Goal: Information Seeking & Learning: Learn about a topic

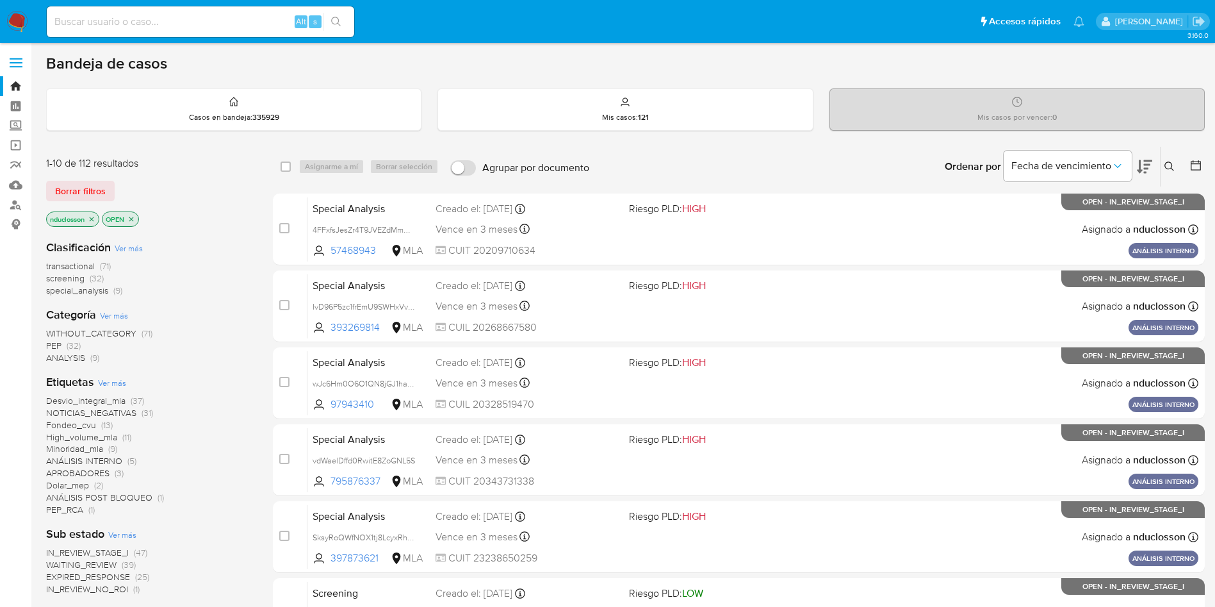
click at [215, 30] on div "Alt s" at bounding box center [200, 21] width 307 height 31
click at [172, 15] on input at bounding box center [200, 21] width 307 height 17
paste input "XytvYLcEfm2gZeMtgfIm3EMI"
type input "XytvYLcEfm2gZeMtgfIm3EMI"
click at [330, 20] on button "search-icon" at bounding box center [336, 22] width 26 height 18
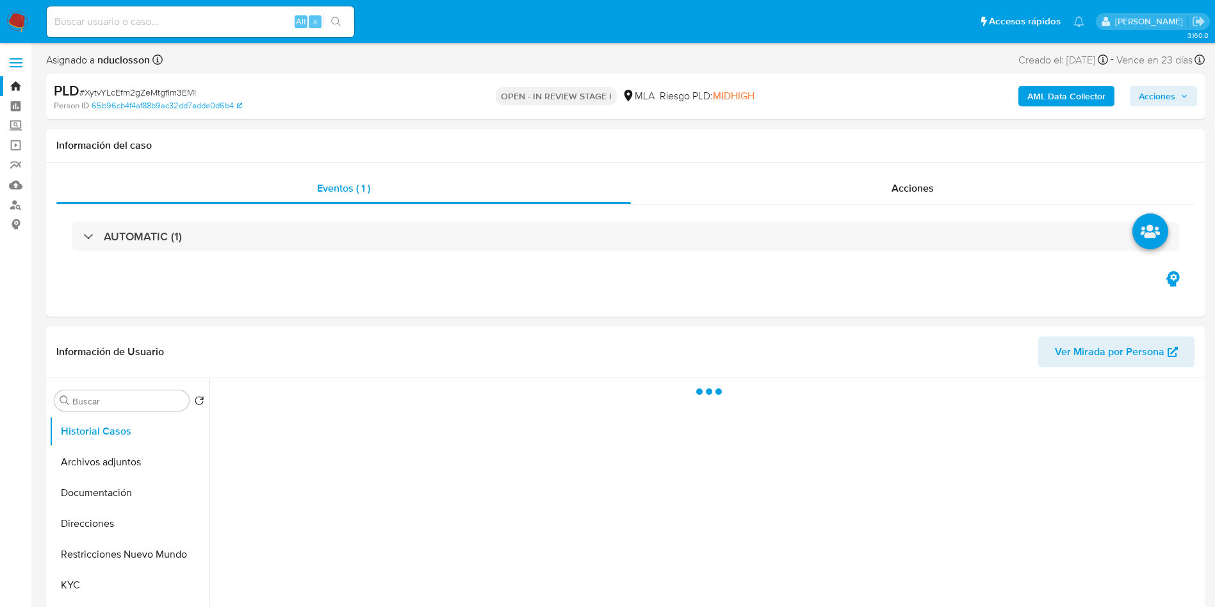
select select "10"
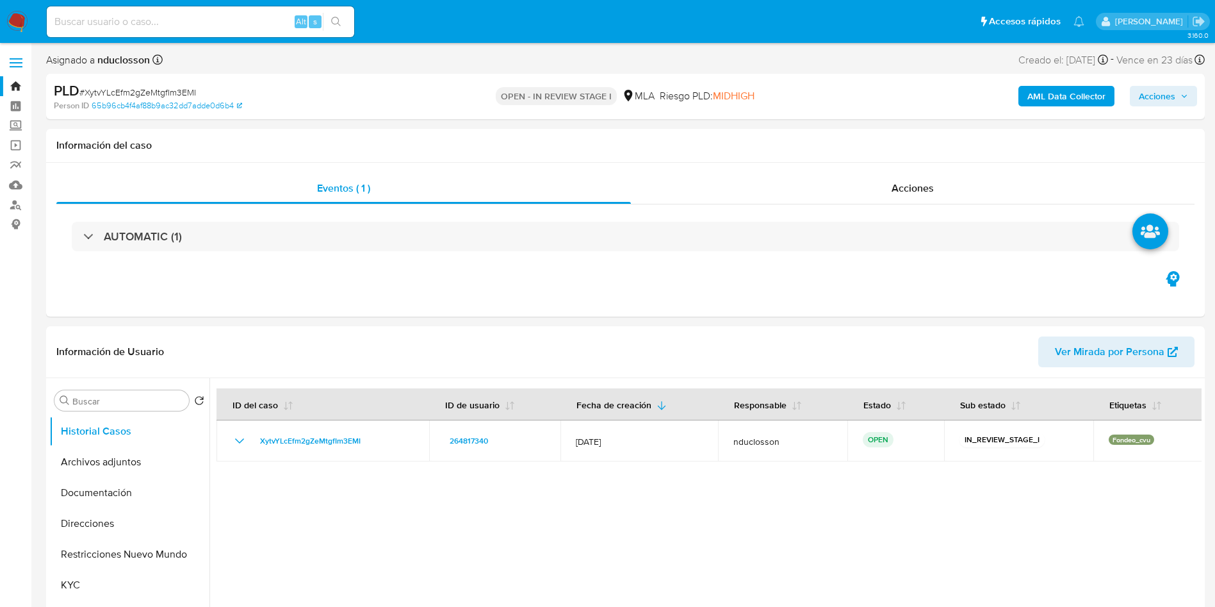
click at [132, 27] on input at bounding box center [200, 21] width 307 height 17
paste input "lJhRVzjANVK30rNSrXT4bKCc"
type input "lJhRVzjANVK30rNSrXT4bKCc"
click at [339, 24] on icon "search-icon" at bounding box center [336, 22] width 10 height 10
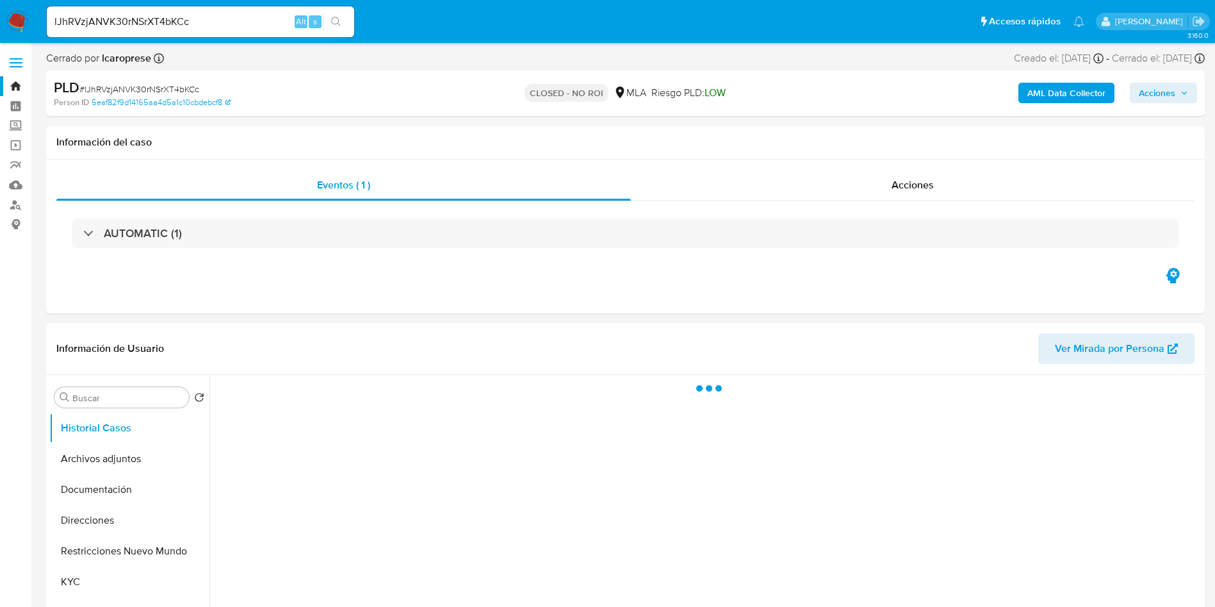
select select "10"
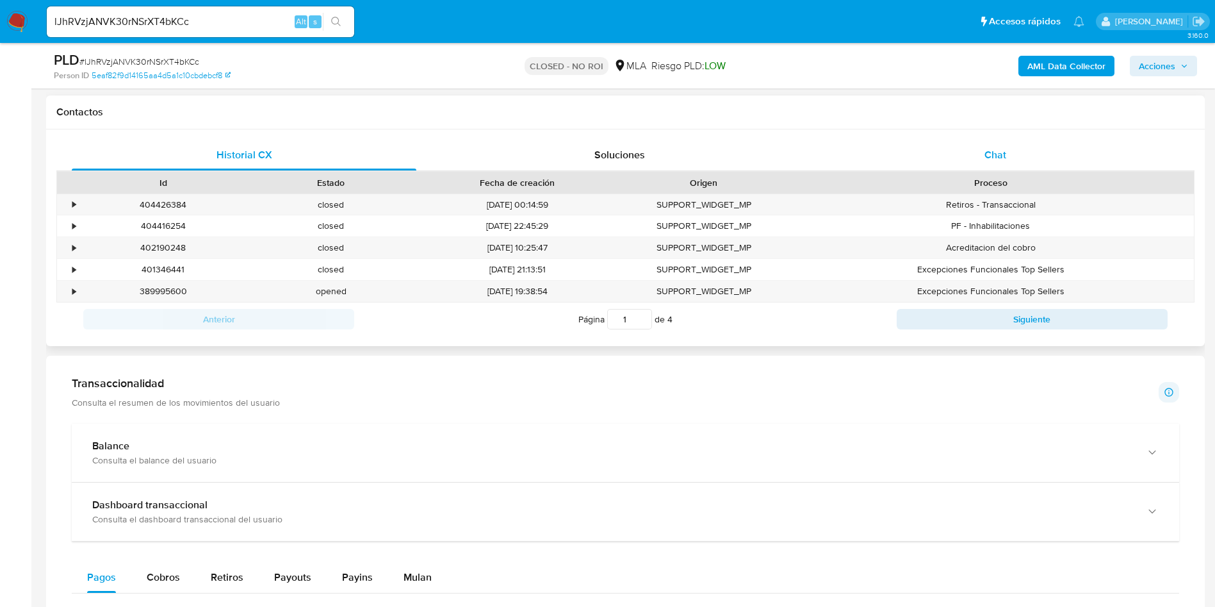
scroll to position [576, 0]
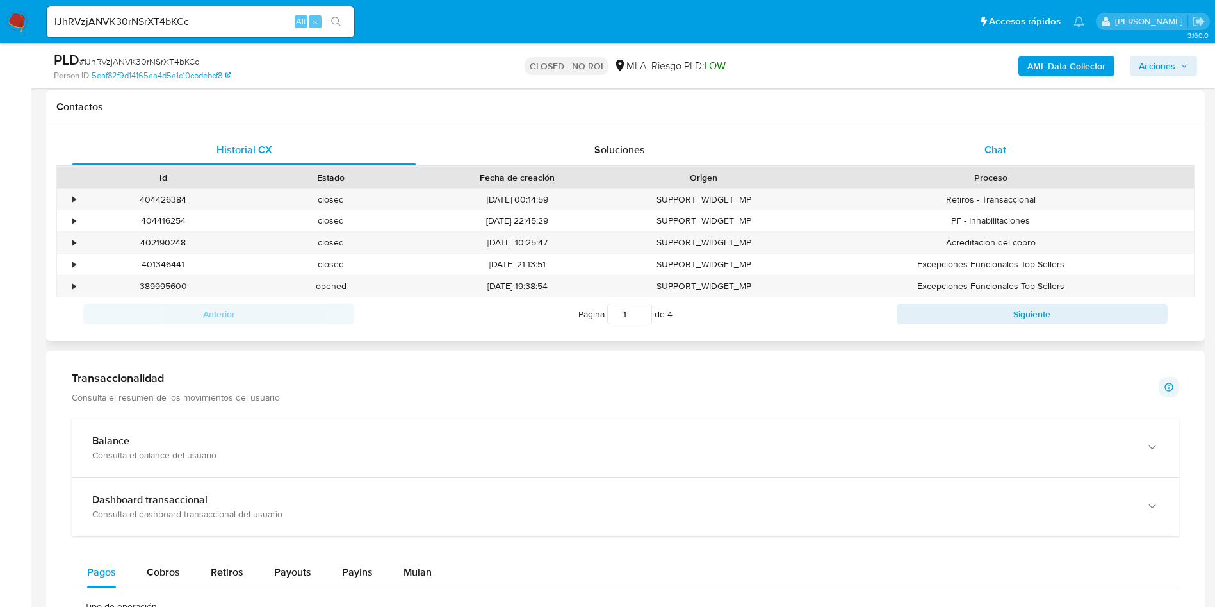
click at [985, 156] on span "Chat" at bounding box center [996, 149] width 22 height 15
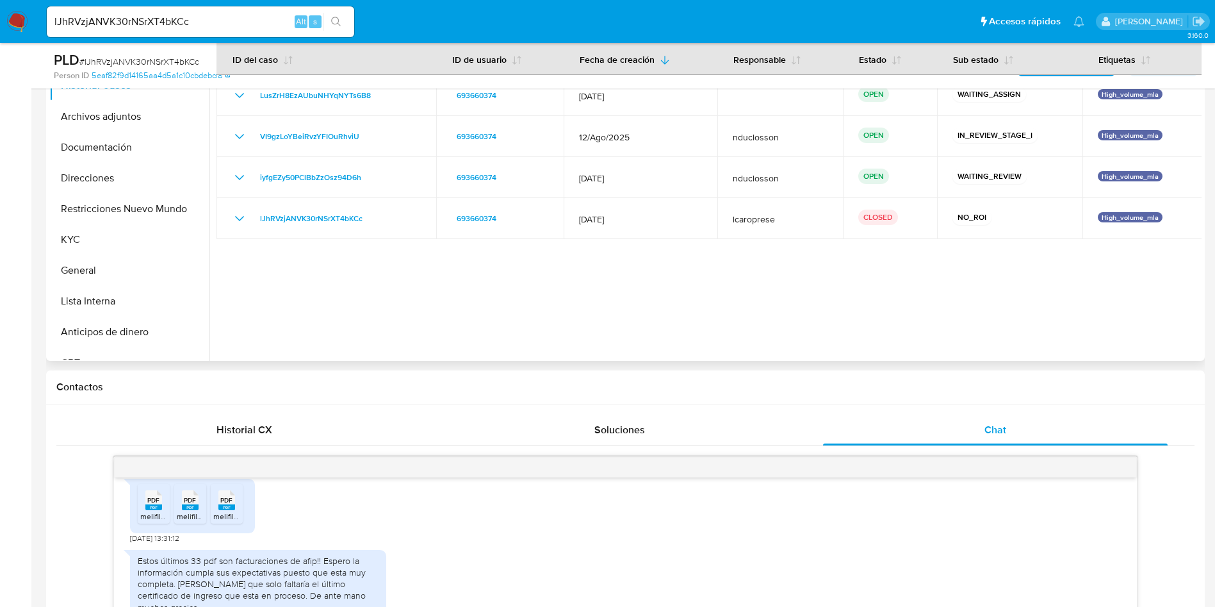
scroll to position [288, 0]
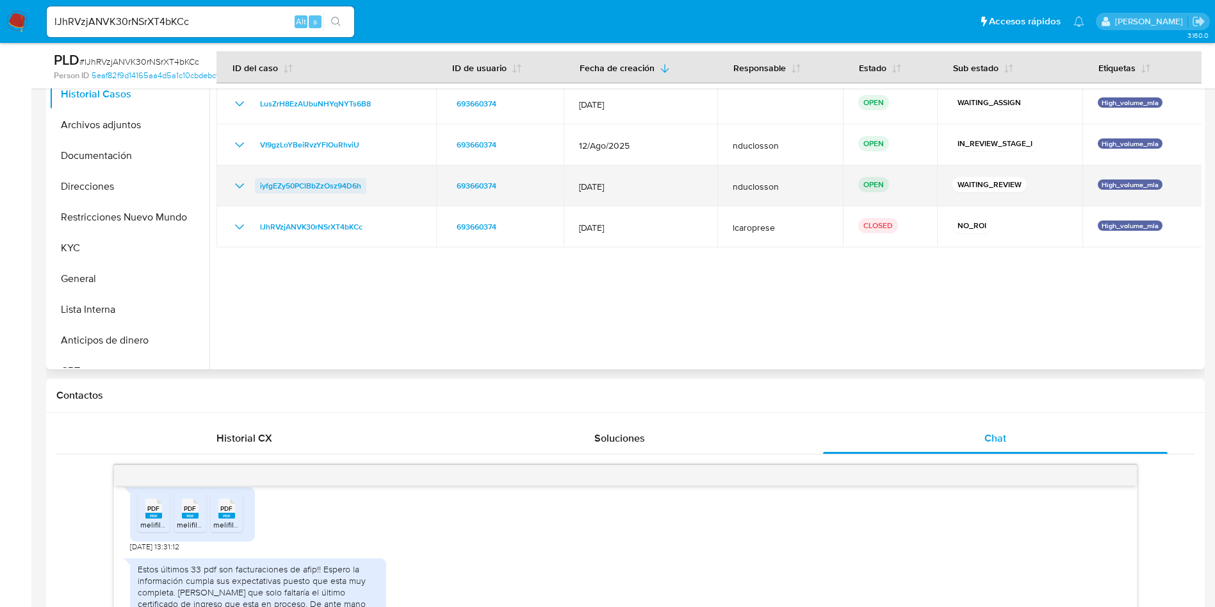
click at [318, 182] on span "iyfgEZy50PClBbZzOsz94D6h" at bounding box center [310, 185] width 101 height 15
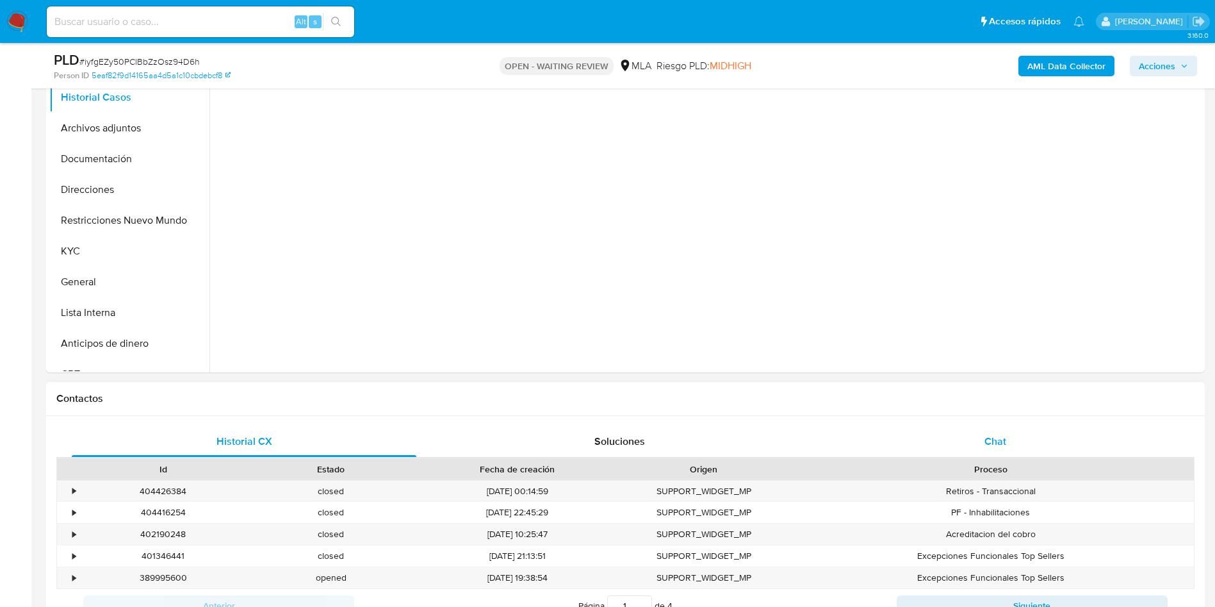
click at [973, 432] on div "Chat" at bounding box center [995, 441] width 345 height 31
select select "10"
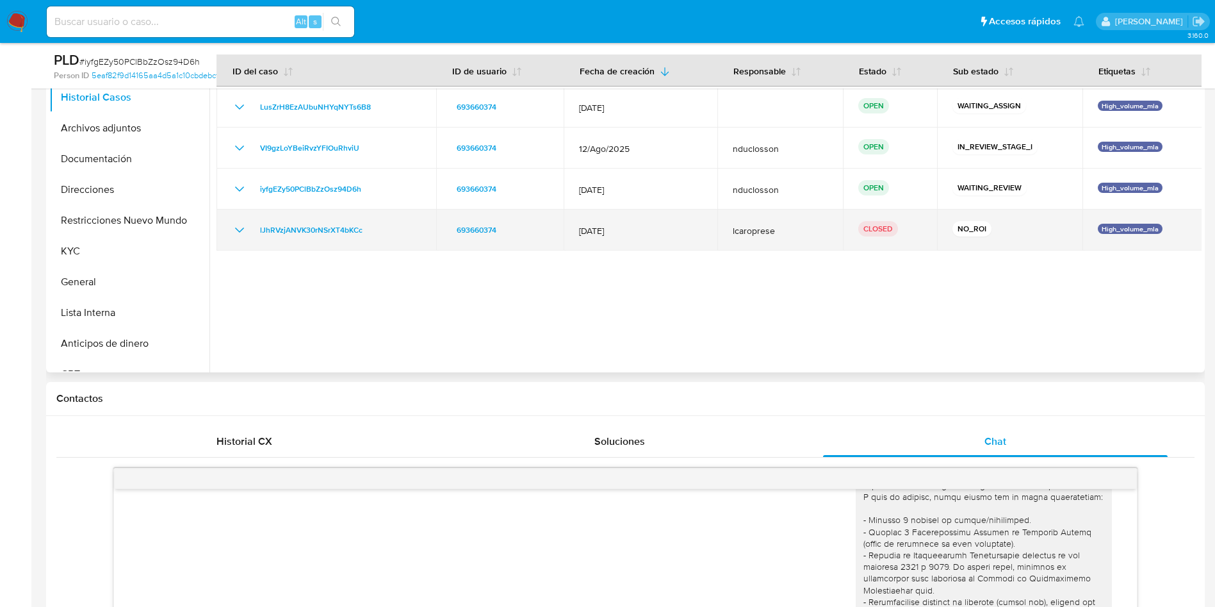
scroll to position [96, 0]
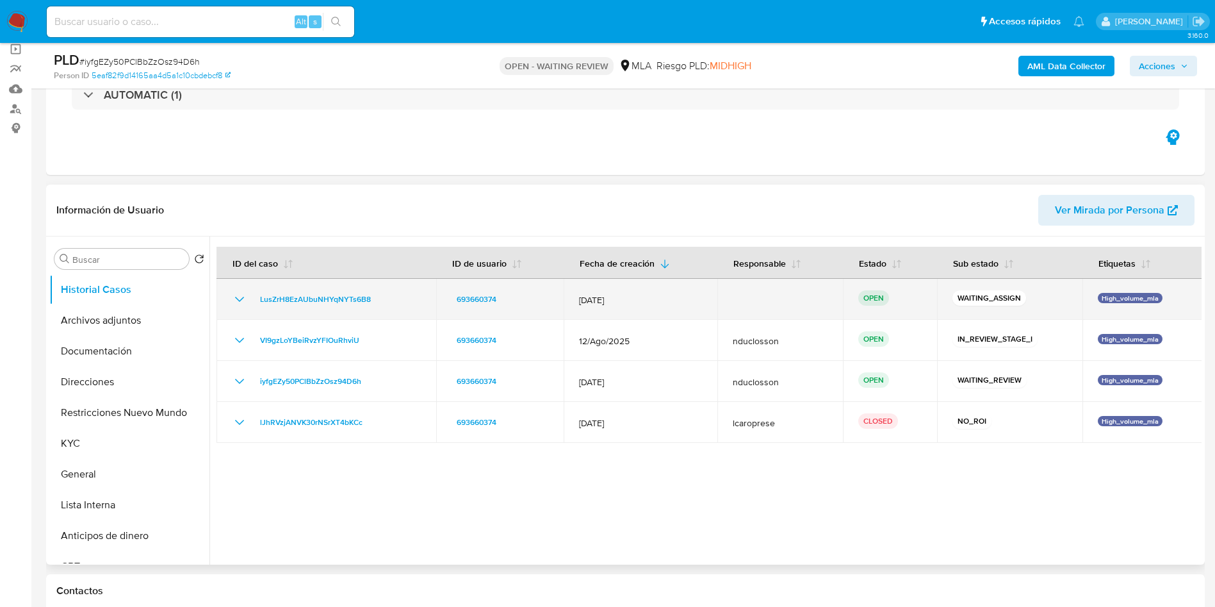
drag, startPoint x: 393, startPoint y: 297, endPoint x: 241, endPoint y: 294, distance: 151.8
click at [241, 294] on div "LusZrH8EzAUbuNHYqNYTs6B8" at bounding box center [326, 298] width 189 height 15
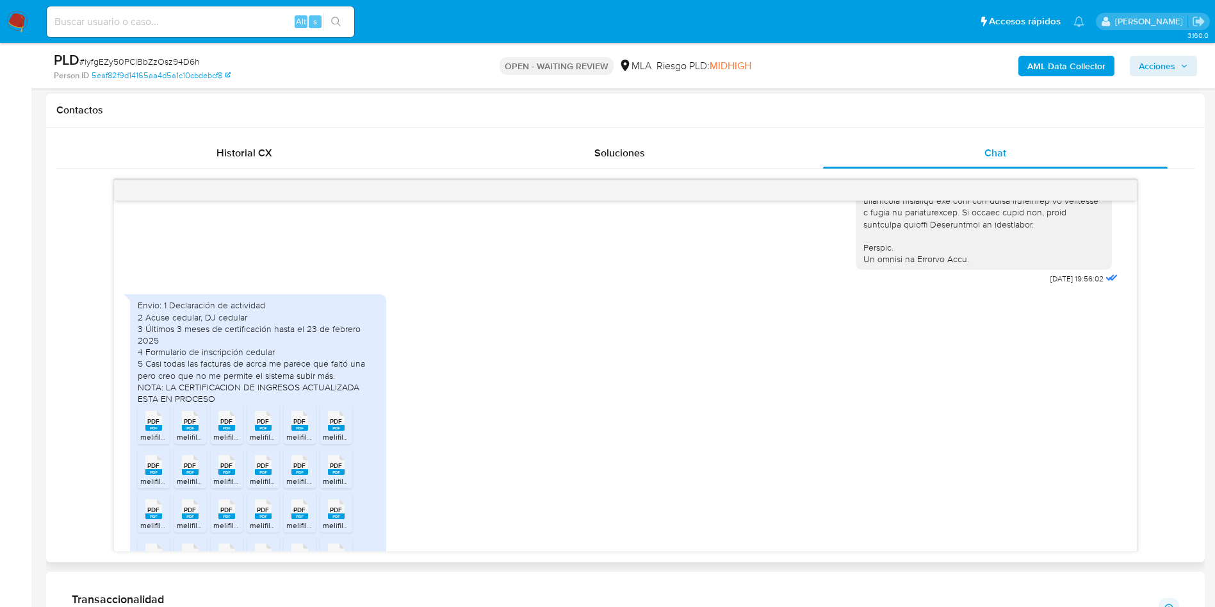
scroll to position [650, 0]
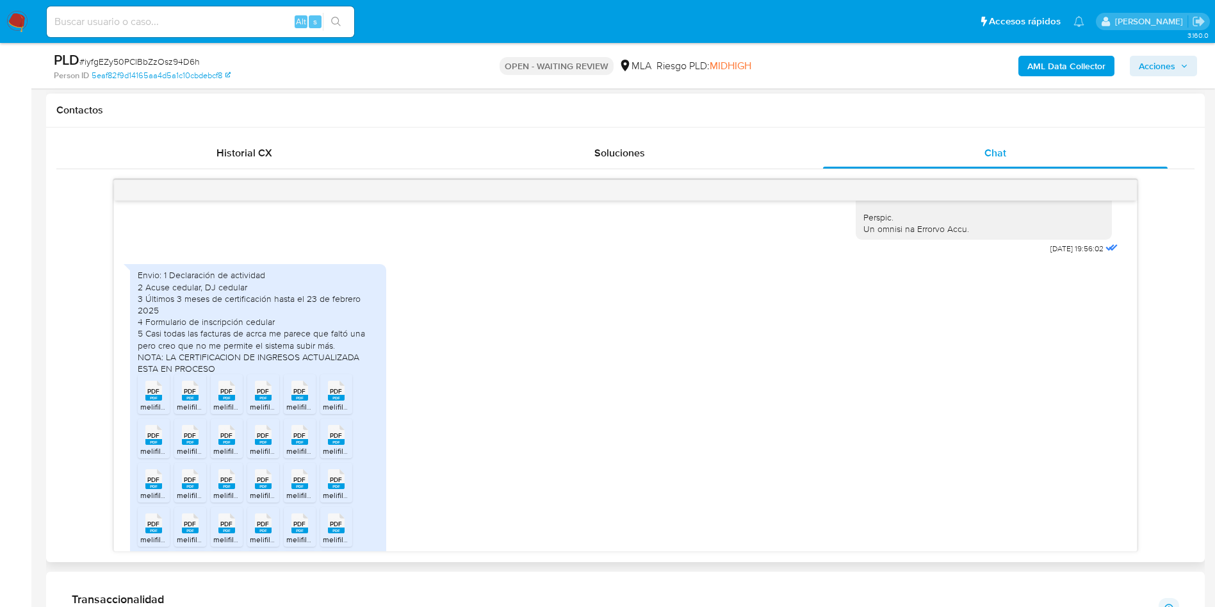
click at [154, 395] on span "PDF" at bounding box center [153, 391] width 12 height 8
click at [201, 402] on div "PDF PDF" at bounding box center [190, 389] width 27 height 25
click at [217, 402] on div "PDF PDF" at bounding box center [226, 389] width 27 height 25
click at [256, 400] on icon at bounding box center [263, 390] width 17 height 20
click at [302, 395] on span "PDF" at bounding box center [299, 391] width 12 height 8
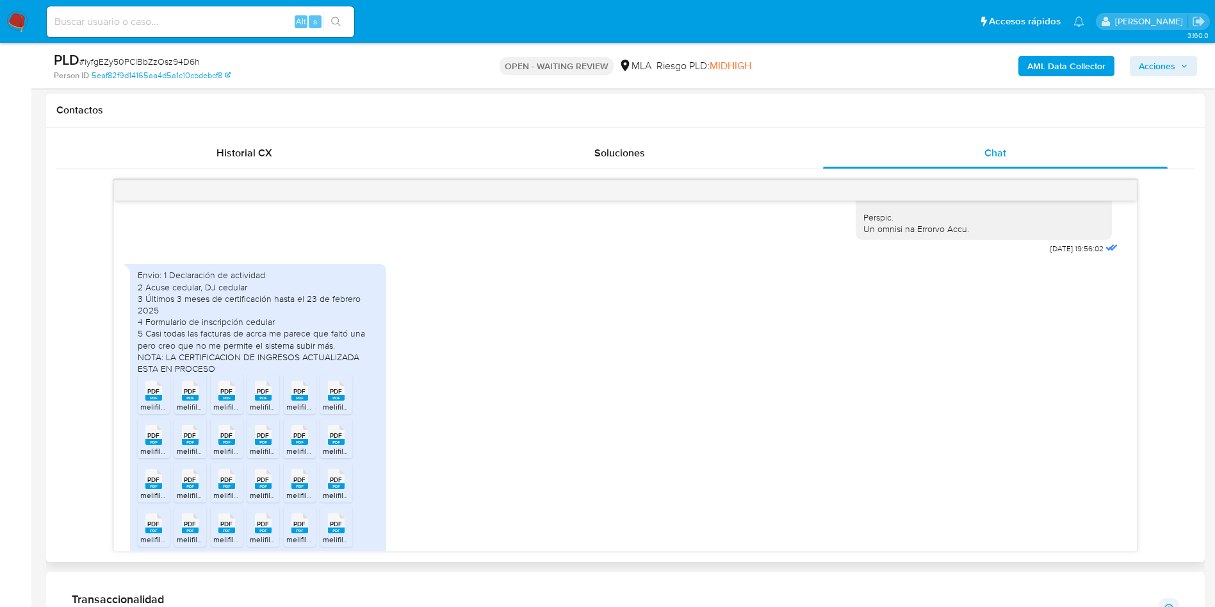
click at [336, 395] on span "PDF" at bounding box center [336, 391] width 12 height 8
drag, startPoint x: 154, startPoint y: 459, endPoint x: 171, endPoint y: 460, distance: 17.3
click at [155, 439] on span "PDF" at bounding box center [153, 435] width 12 height 8
click at [188, 439] on span "PDF" at bounding box center [190, 435] width 12 height 8
click at [226, 439] on span "PDF" at bounding box center [226, 435] width 12 height 8
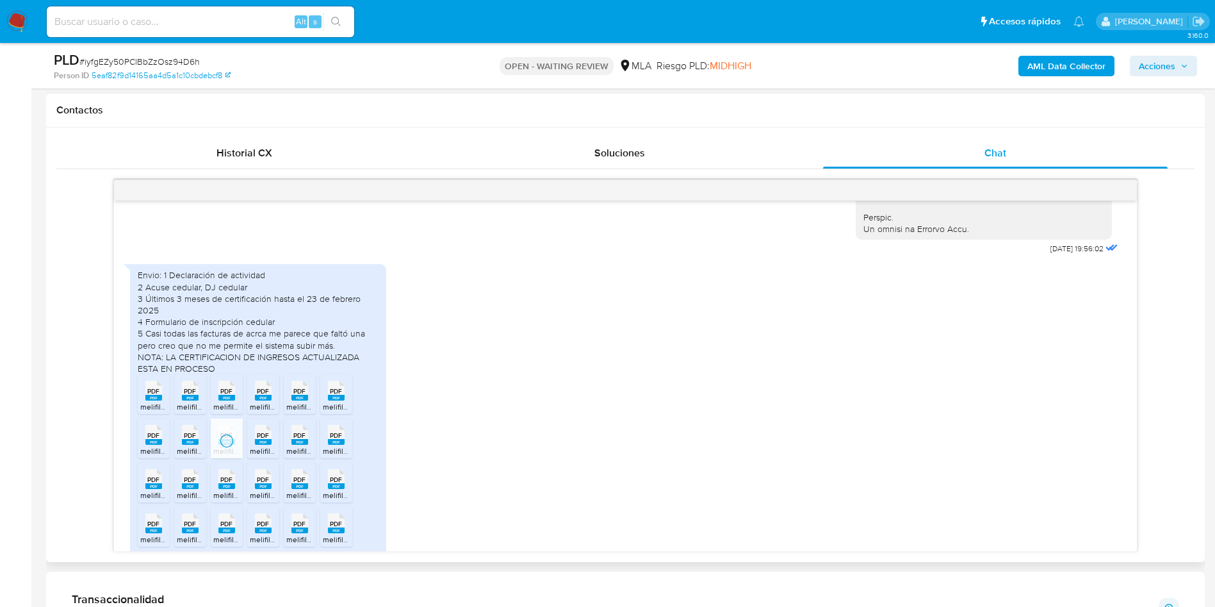
click at [274, 446] on div "PDF PDF" at bounding box center [263, 433] width 27 height 25
click at [293, 439] on span "PDF" at bounding box center [299, 435] width 12 height 8
click at [325, 446] on div "PDF PDF" at bounding box center [336, 433] width 27 height 25
click at [151, 490] on icon "PDF" at bounding box center [153, 479] width 17 height 22
click at [190, 484] on span "PDF" at bounding box center [190, 479] width 12 height 8
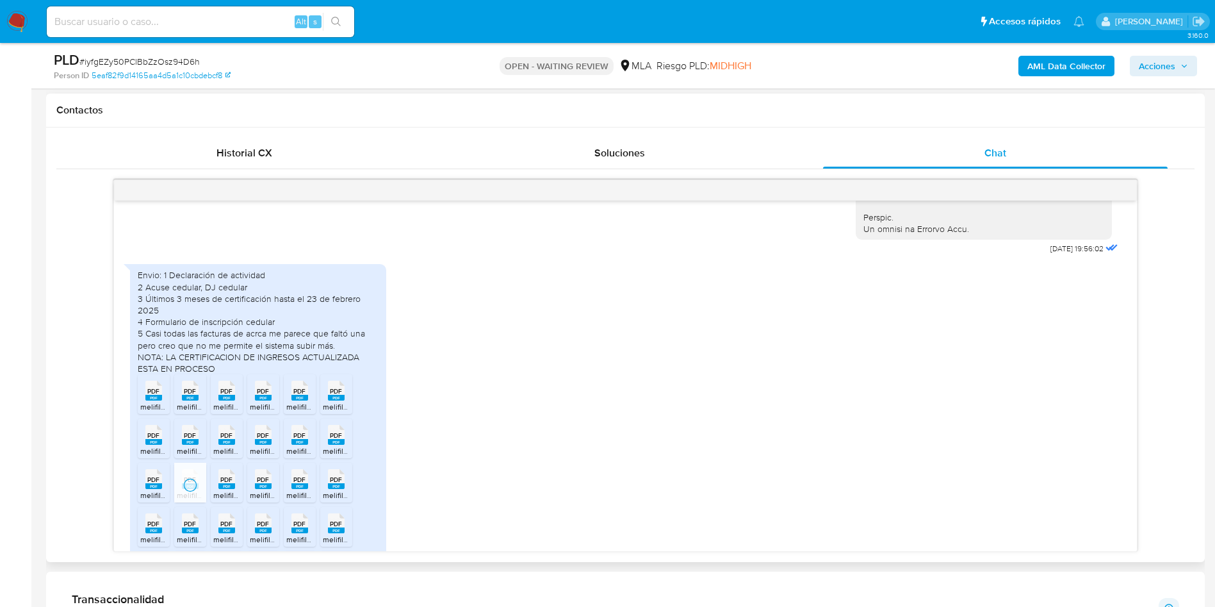
click at [219, 489] on rect at bounding box center [226, 486] width 17 height 6
click at [257, 484] on span "PDF" at bounding box center [263, 479] width 12 height 8
drag, startPoint x: 298, startPoint y: 500, endPoint x: 323, endPoint y: 494, distance: 25.5
click at [298, 484] on span "PDF" at bounding box center [299, 479] width 12 height 8
click at [336, 489] on icon at bounding box center [336, 479] width 17 height 20
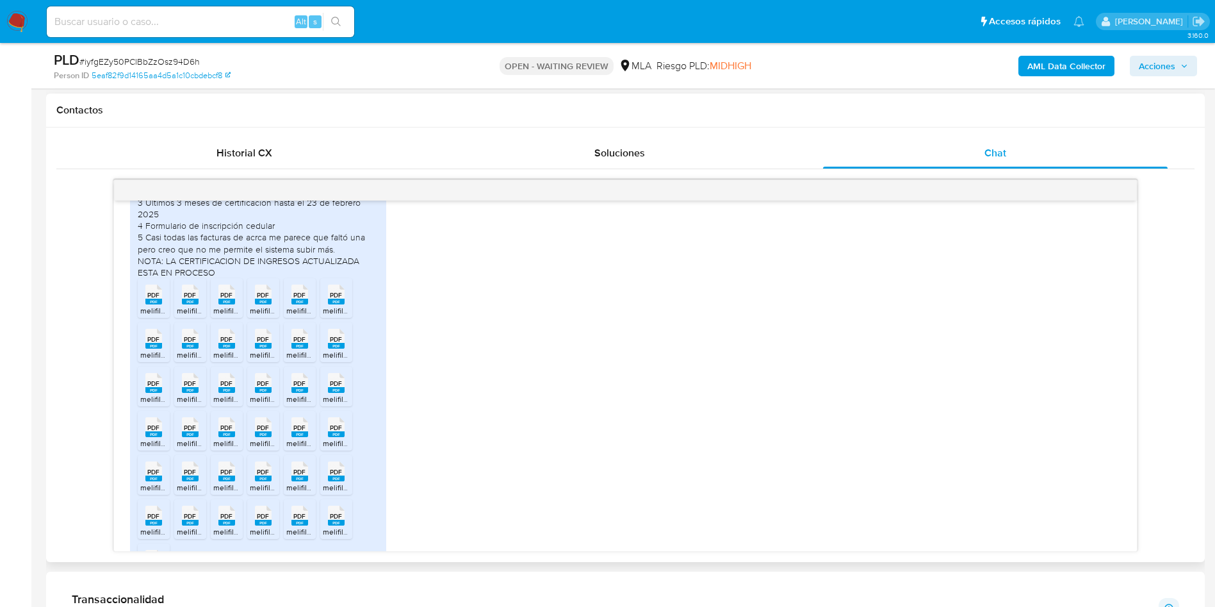
scroll to position [842, 0]
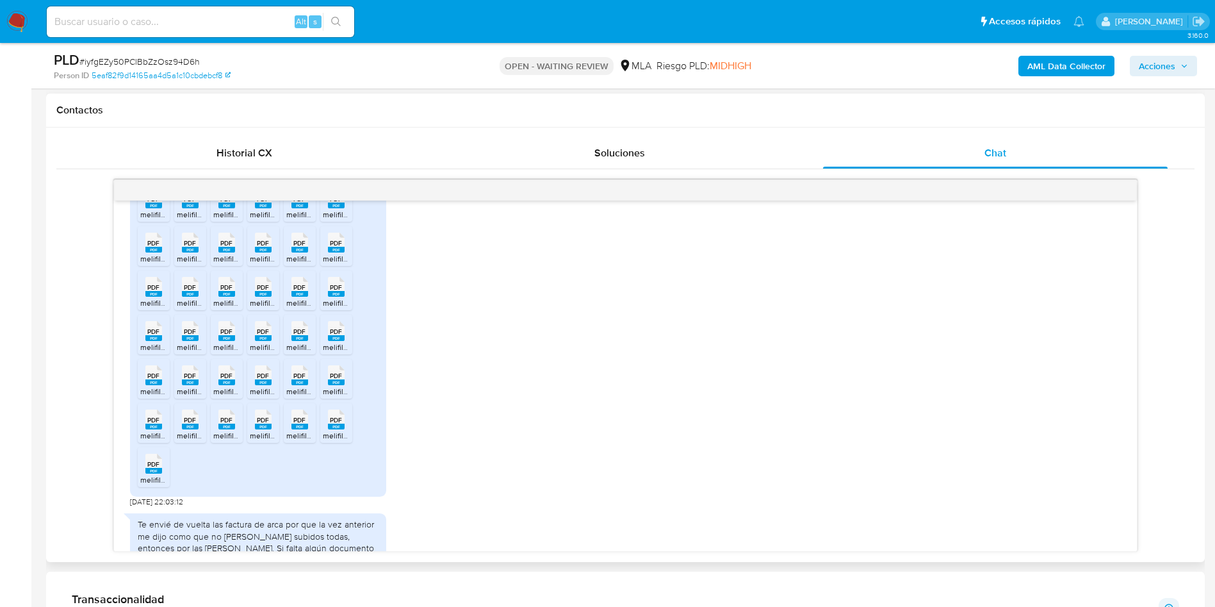
click at [145, 352] on span "melifile7275802319933981932.pdf" at bounding box center [199, 346] width 118 height 11
click at [188, 336] on span "PDF" at bounding box center [190, 331] width 12 height 8
click at [222, 336] on span "PDF" at bounding box center [226, 331] width 12 height 8
click at [257, 336] on span "PDF" at bounding box center [263, 331] width 12 height 8
click at [291, 342] on icon "PDF" at bounding box center [299, 331] width 17 height 22
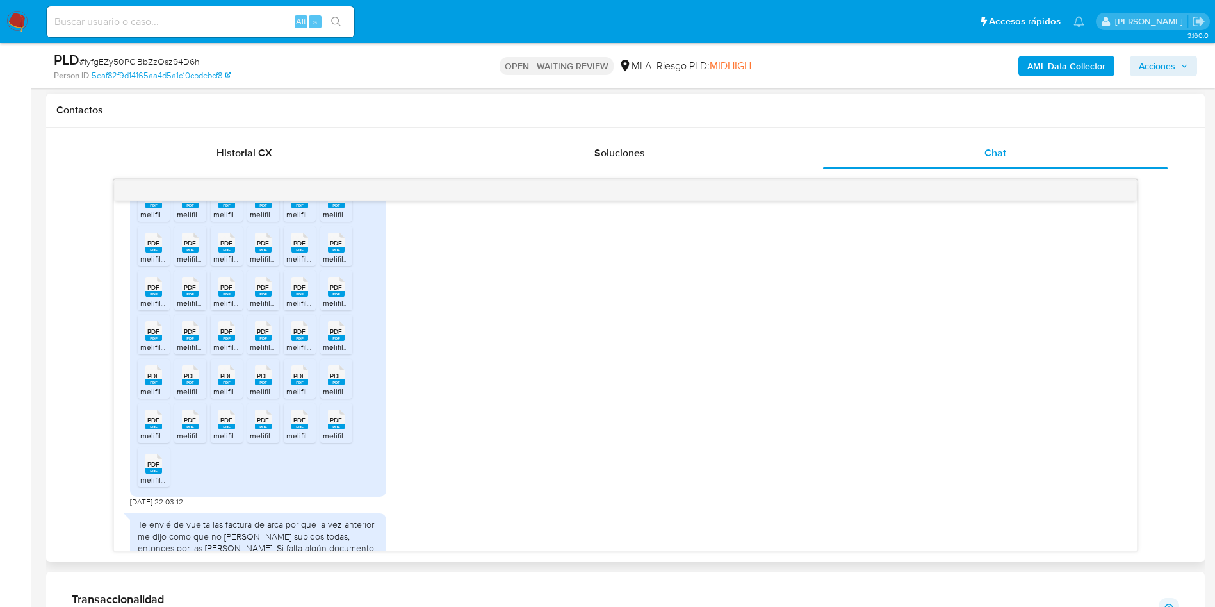
click at [331, 336] on span "PDF" at bounding box center [336, 331] width 12 height 8
click at [149, 385] on rect at bounding box center [153, 382] width 17 height 6
click at [184, 385] on rect at bounding box center [190, 382] width 17 height 6
drag, startPoint x: 231, startPoint y: 401, endPoint x: 247, endPoint y: 401, distance: 16.0
click at [231, 380] on span "PDF" at bounding box center [226, 376] width 12 height 8
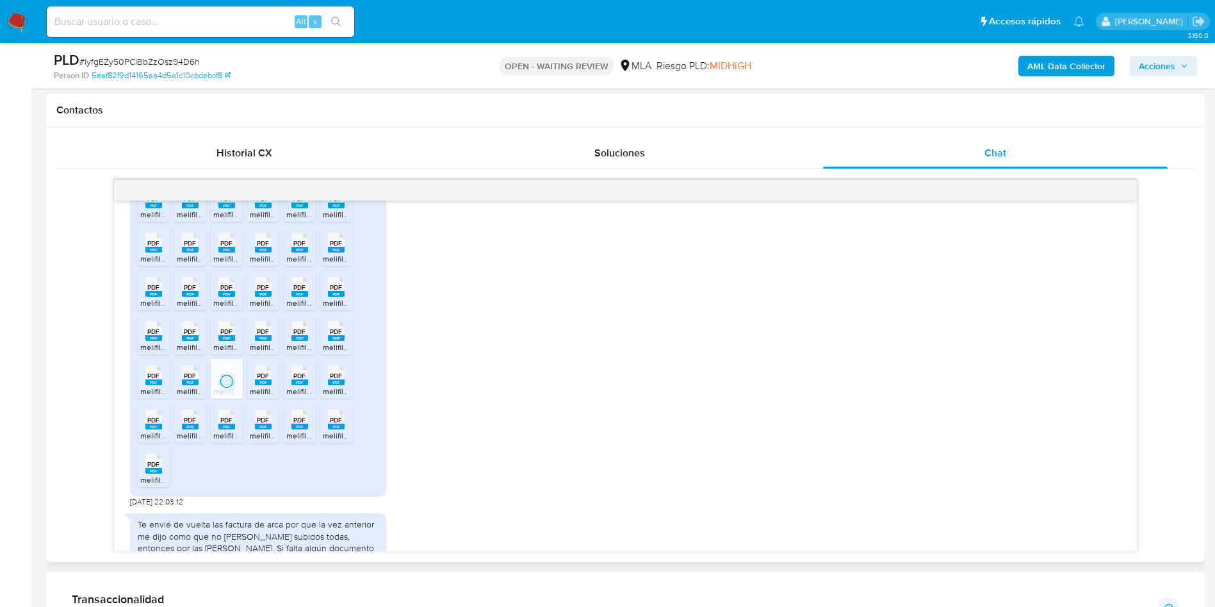
click at [269, 385] on rect at bounding box center [263, 382] width 17 height 6
click at [308, 386] on div "PDF PDF" at bounding box center [299, 373] width 27 height 25
click at [334, 380] on span "PDF" at bounding box center [336, 376] width 12 height 8
drag, startPoint x: 137, startPoint y: 448, endPoint x: 186, endPoint y: 446, distance: 49.3
click at [138, 443] on li "PDF PDF melifile2805793294572096617.pdf" at bounding box center [154, 423] width 32 height 40
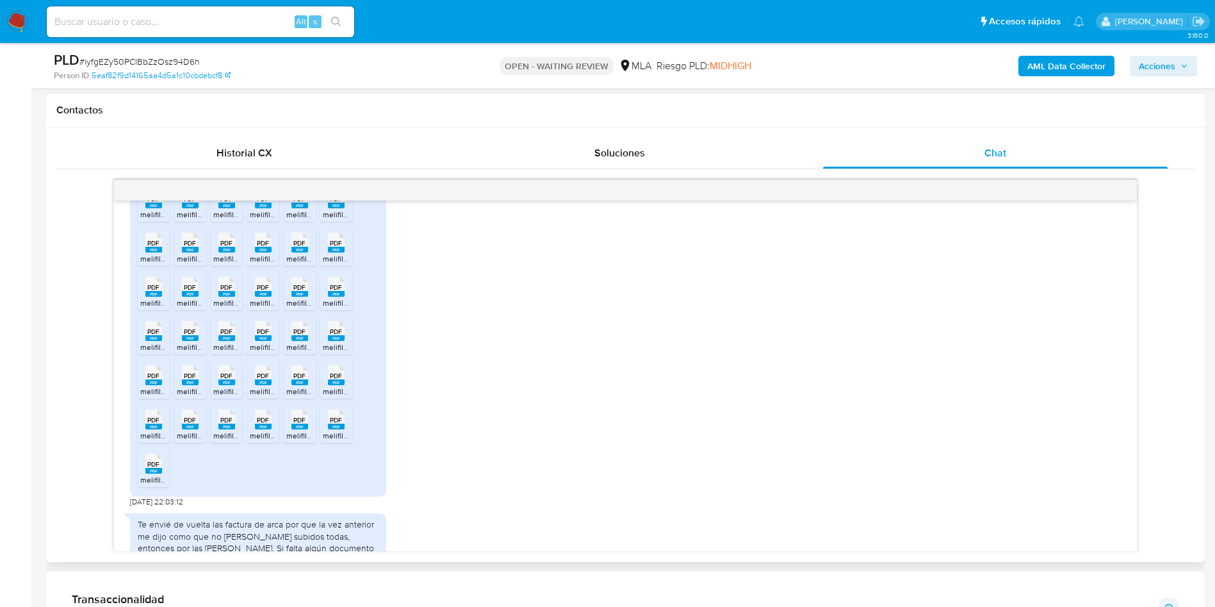
click at [202, 430] on div "PDF PDF" at bounding box center [190, 417] width 27 height 25
click at [229, 424] on span "PDF" at bounding box center [226, 420] width 12 height 8
click at [252, 430] on div "PDF PDF" at bounding box center [263, 417] width 27 height 25
click at [297, 424] on span "PDF" at bounding box center [299, 420] width 12 height 8
click at [335, 424] on span "PDF" at bounding box center [336, 420] width 12 height 8
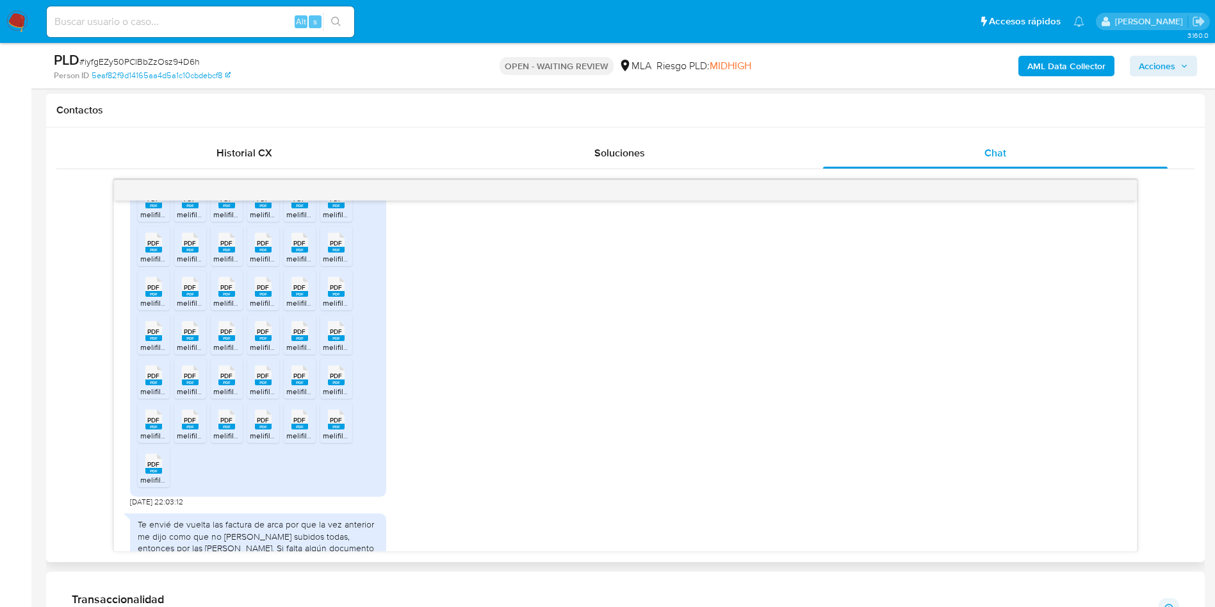
click at [145, 485] on span "melifile6742318383166193174.pdf" at bounding box center [197, 479] width 114 height 11
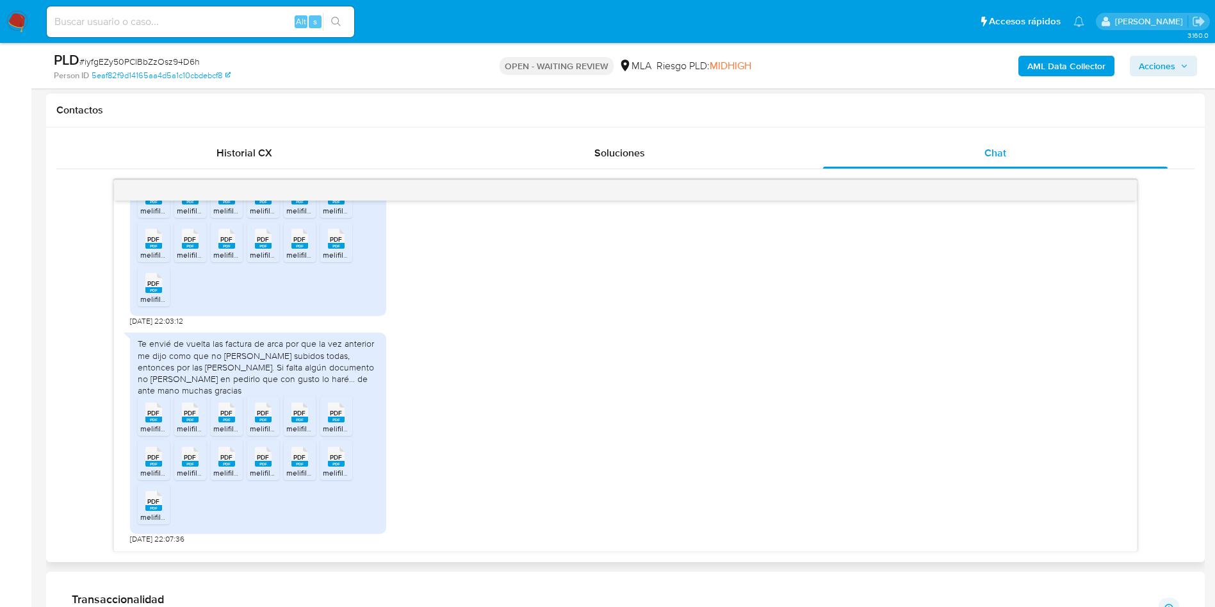
scroll to position [1034, 0]
click at [150, 419] on rect at bounding box center [153, 419] width 17 height 6
click at [200, 409] on div "PDF PDF" at bounding box center [190, 410] width 27 height 25
drag, startPoint x: 223, startPoint y: 411, endPoint x: 244, endPoint y: 412, distance: 21.2
click at [223, 411] on span "PDF" at bounding box center [226, 413] width 12 height 8
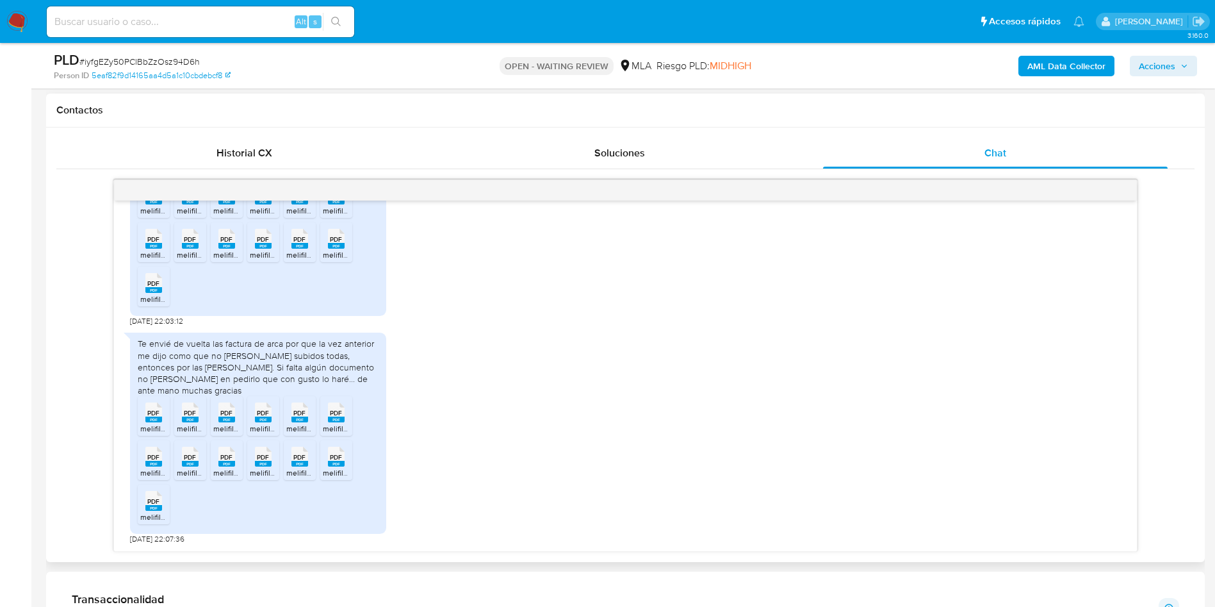
click at [269, 412] on span "PDF" at bounding box center [263, 413] width 12 height 8
drag, startPoint x: 289, startPoint y: 412, endPoint x: 331, endPoint y: 407, distance: 41.9
click at [289, 412] on div "PDF PDF" at bounding box center [299, 410] width 27 height 25
click at [340, 409] on span "PDF" at bounding box center [336, 413] width 12 height 8
click at [147, 461] on span "PDF" at bounding box center [153, 457] width 12 height 8
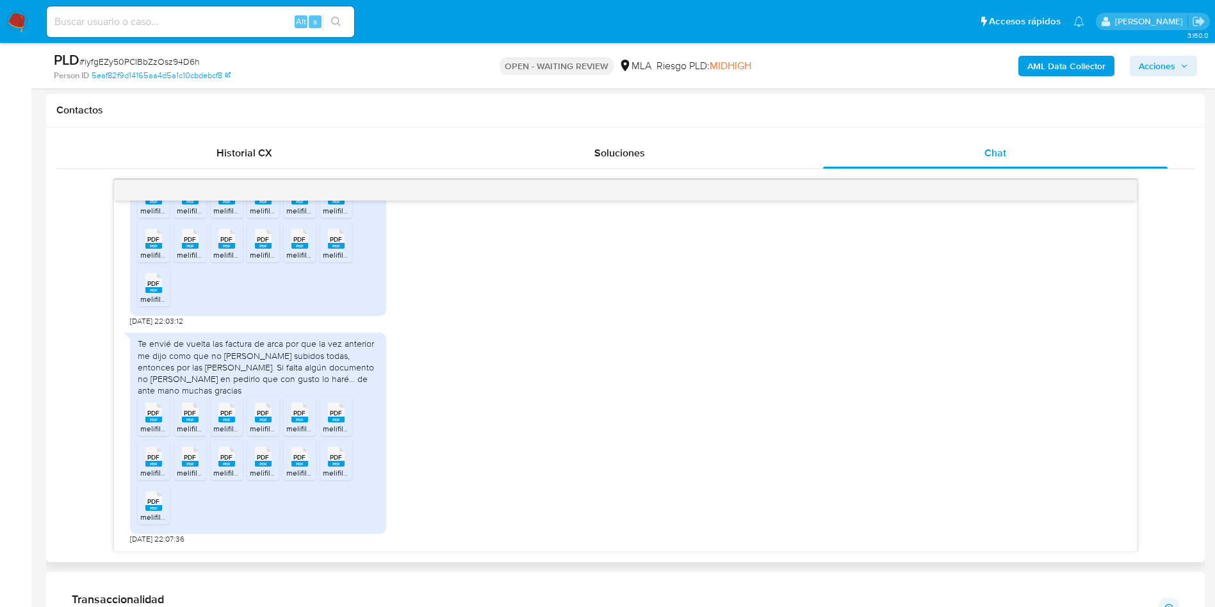
click at [185, 461] on span "PDF" at bounding box center [190, 457] width 12 height 8
click at [233, 462] on rect at bounding box center [226, 464] width 17 height 6
drag, startPoint x: 261, startPoint y: 462, endPoint x: 309, endPoint y: 463, distance: 47.4
click at [261, 462] on rect at bounding box center [263, 464] width 17 height 6
click at [309, 463] on div "PDF PDF" at bounding box center [299, 455] width 27 height 25
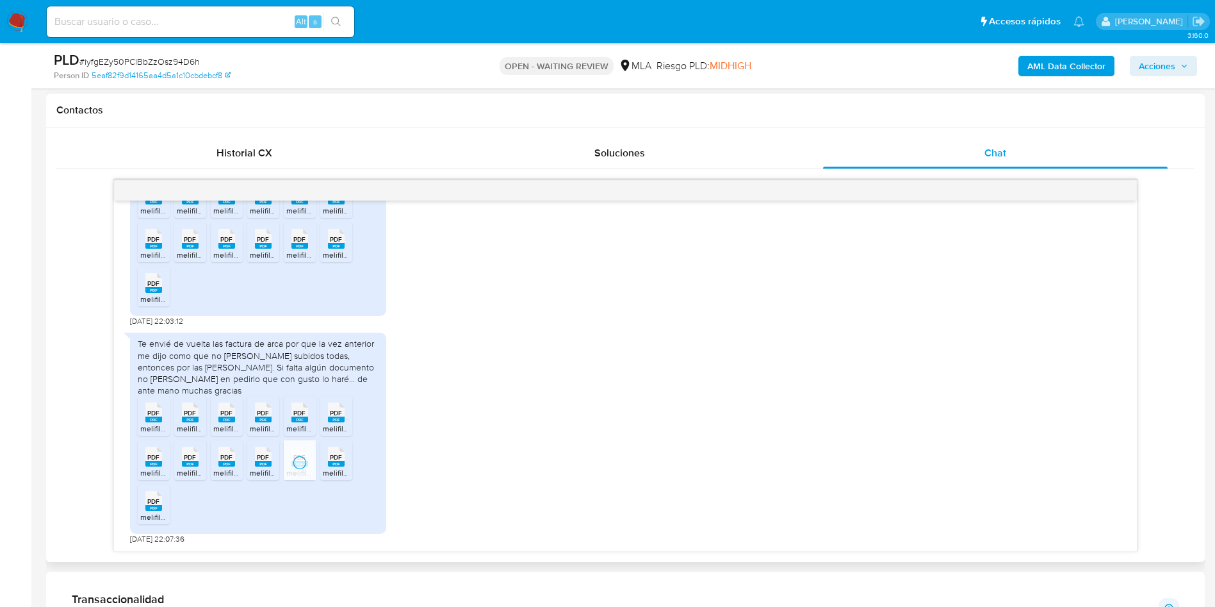
click at [328, 462] on rect at bounding box center [336, 464] width 17 height 6
click at [142, 508] on div "PDF PDF" at bounding box center [153, 499] width 27 height 25
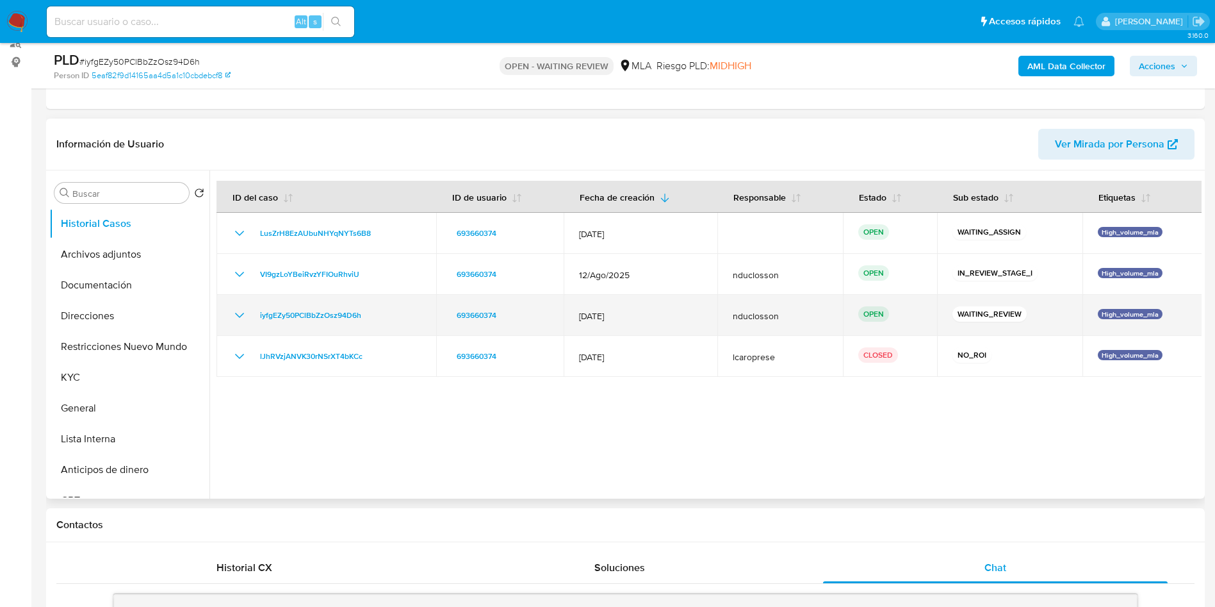
scroll to position [192, 0]
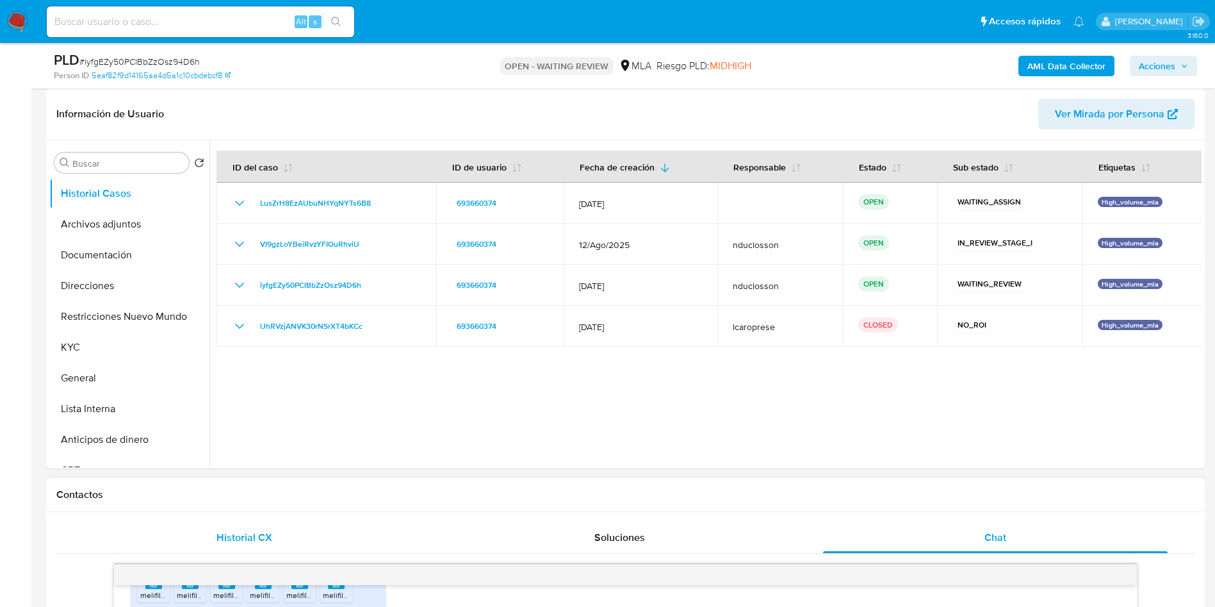
click at [281, 534] on div "Historial CX" at bounding box center [244, 537] width 345 height 31
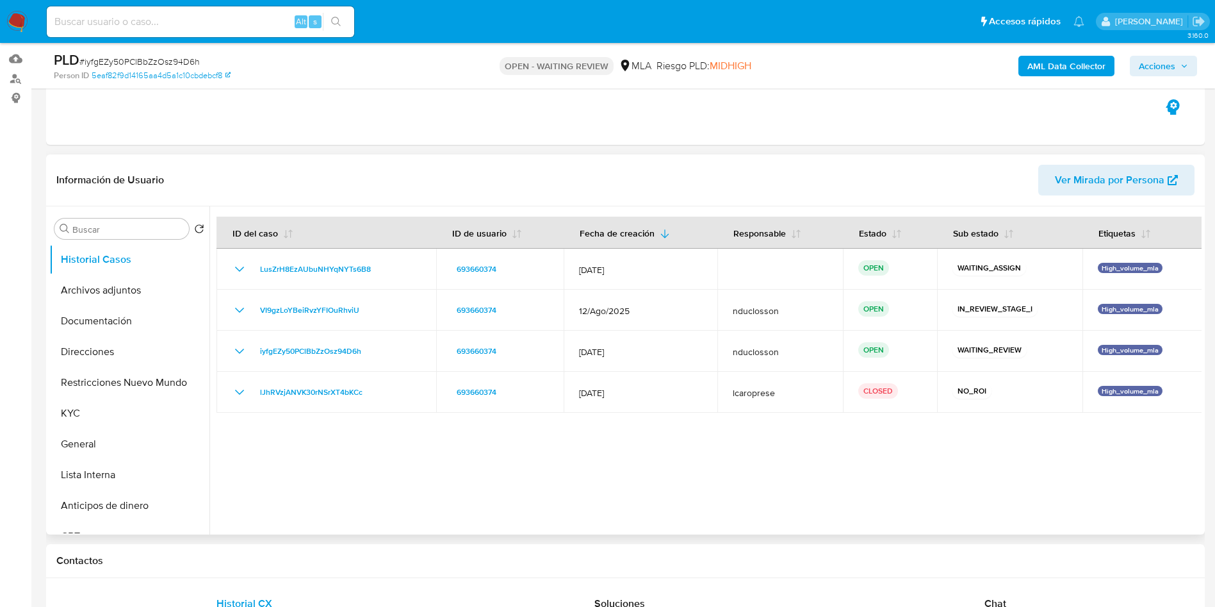
scroll to position [0, 0]
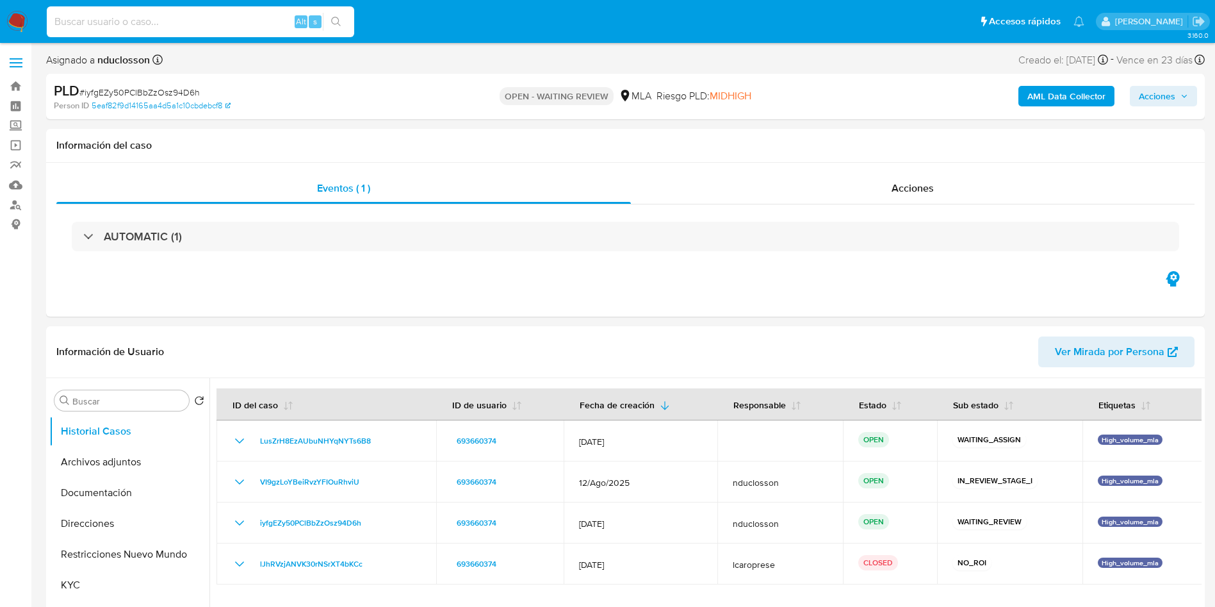
click at [167, 24] on input at bounding box center [200, 21] width 307 height 17
paste input "owyQ11rY42hs8jLWCDR9LcZL"
type input "owyQ11rY42hs8jLWCDR9LcZL"
click at [345, 21] on button "search-icon" at bounding box center [336, 22] width 26 height 18
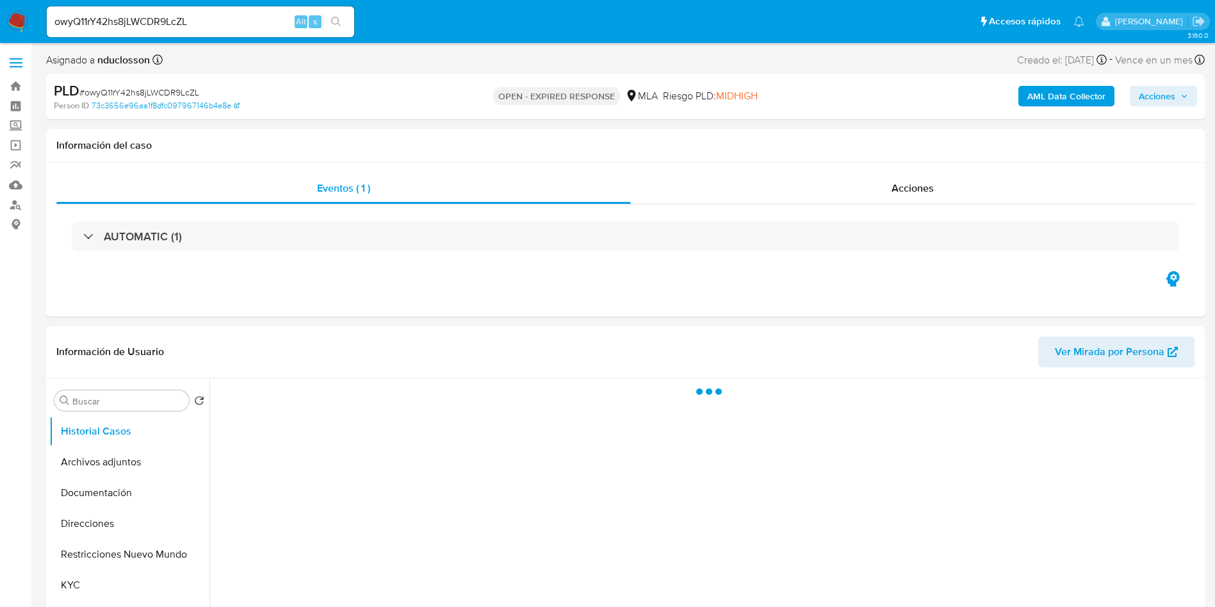
select select "10"
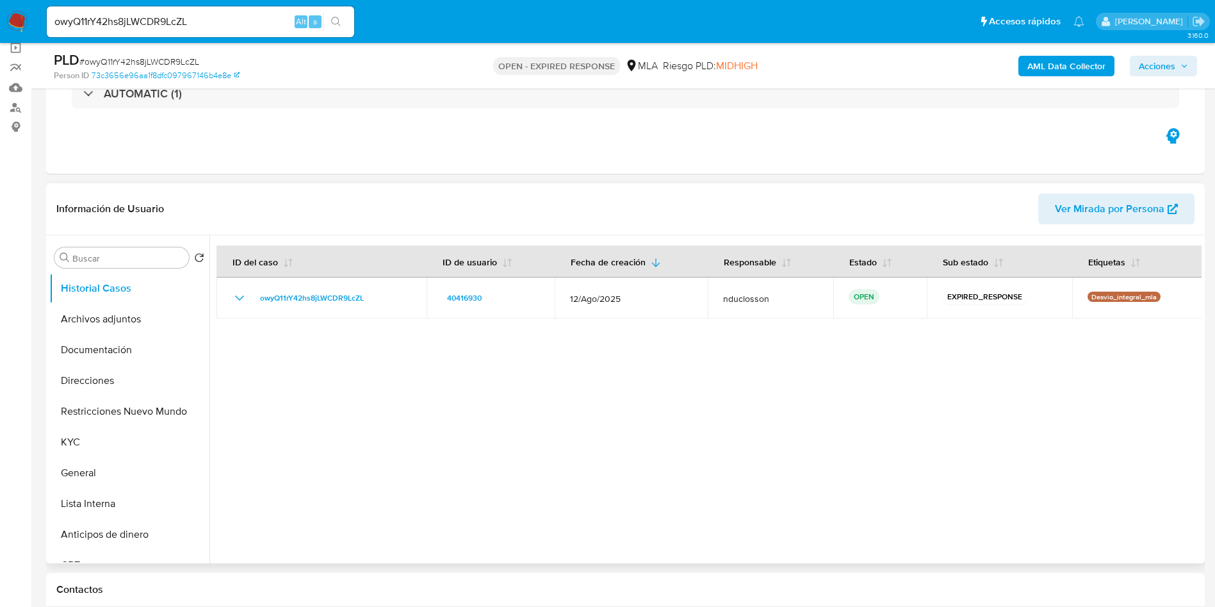
scroll to position [192, 0]
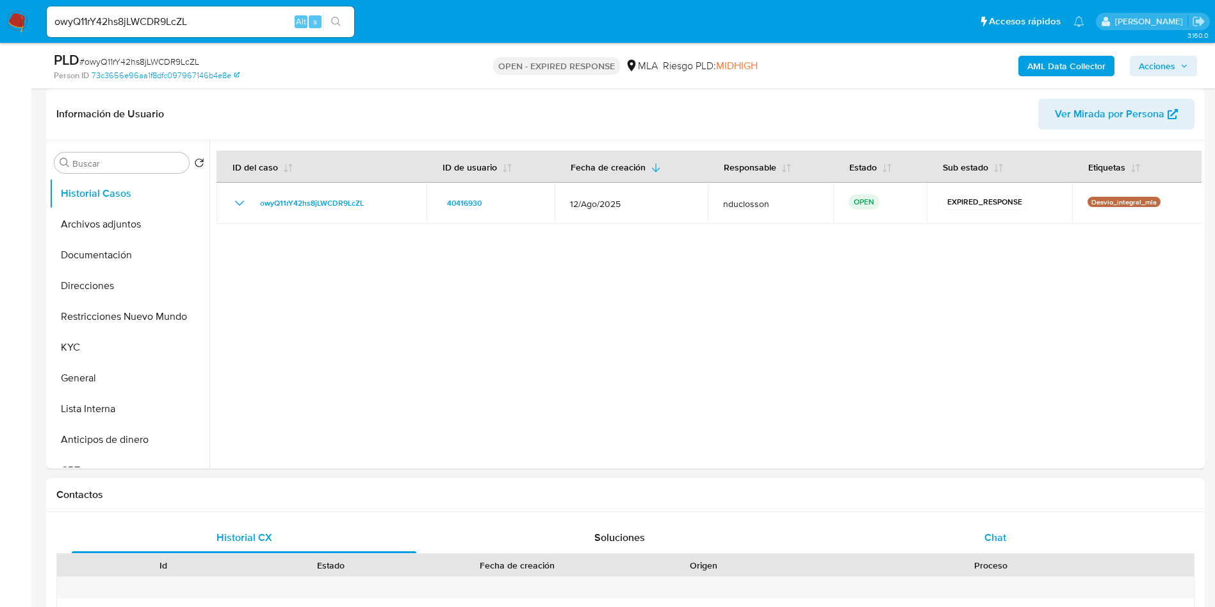
click at [1004, 532] on span "Chat" at bounding box center [996, 537] width 22 height 15
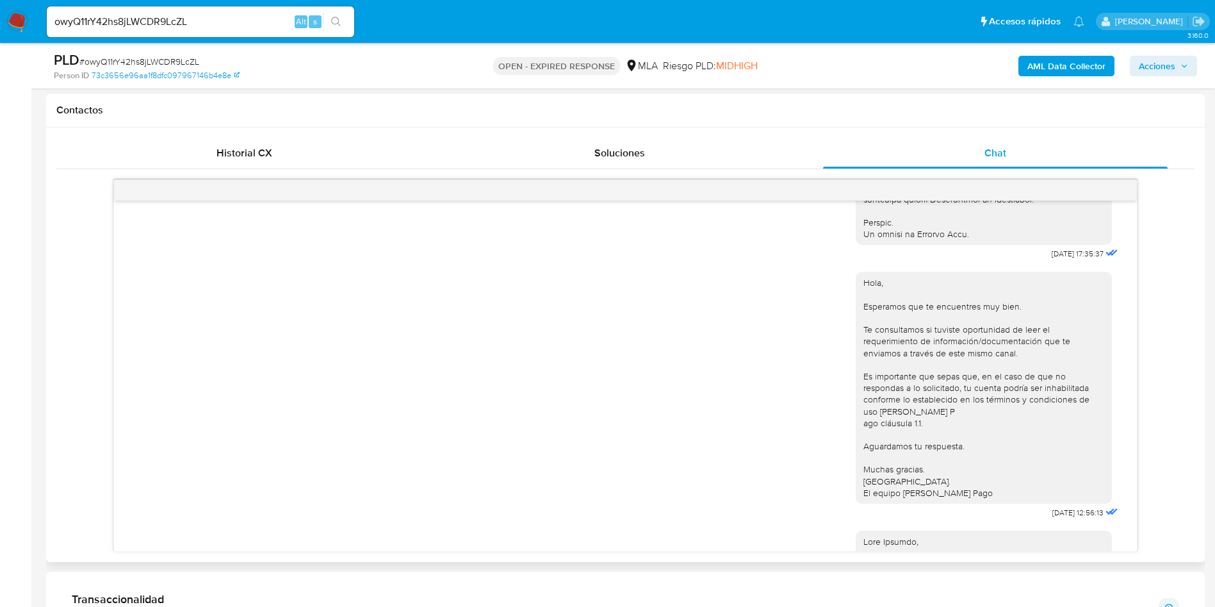
scroll to position [1029, 0]
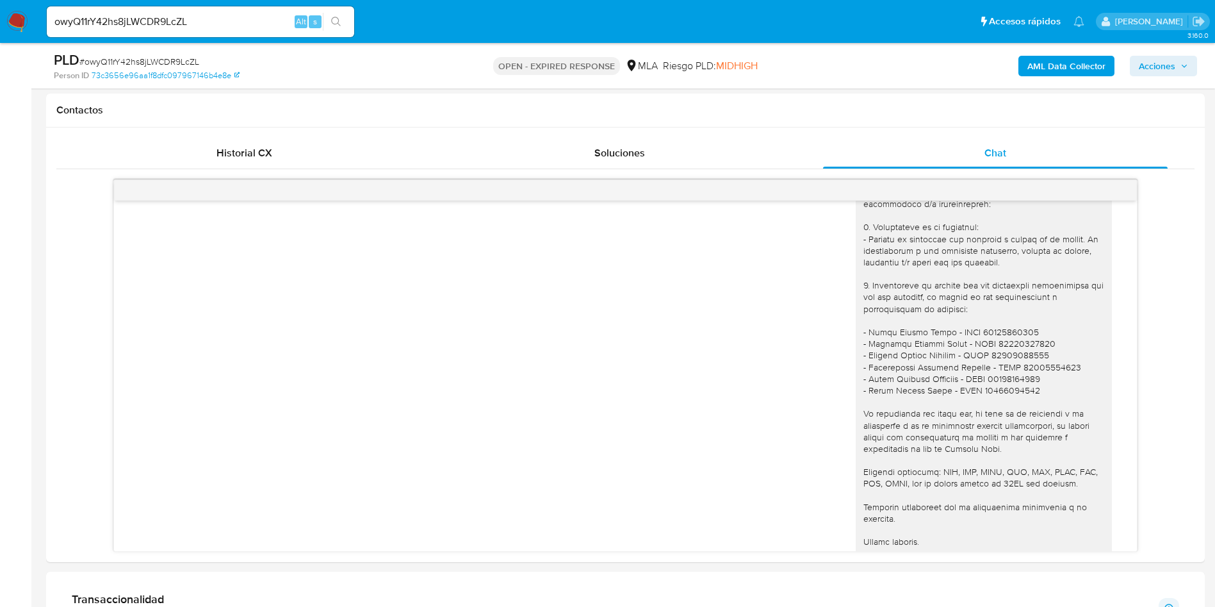
click at [1078, 67] on b "AML Data Collector" at bounding box center [1066, 66] width 78 height 20
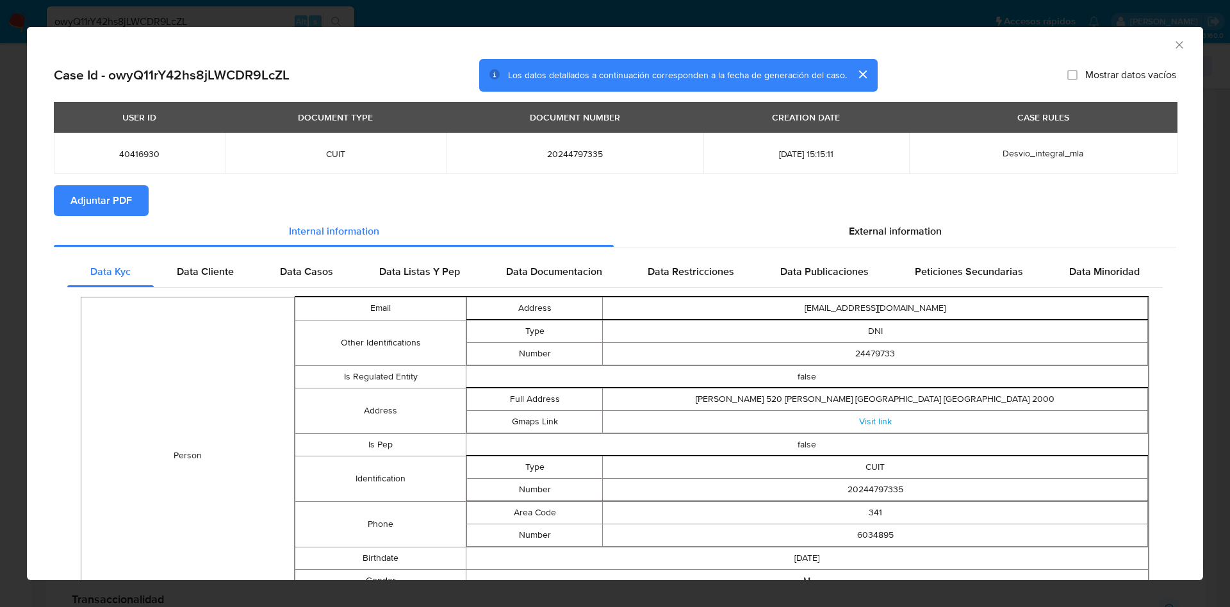
click at [877, 247] on div "Data Kyc Data Cliente Data Casos Data Listas Y Pep Data Documentacion Data Rest…" at bounding box center [615, 607] width 1122 height 721
click at [870, 241] on div "External information" at bounding box center [895, 231] width 562 height 31
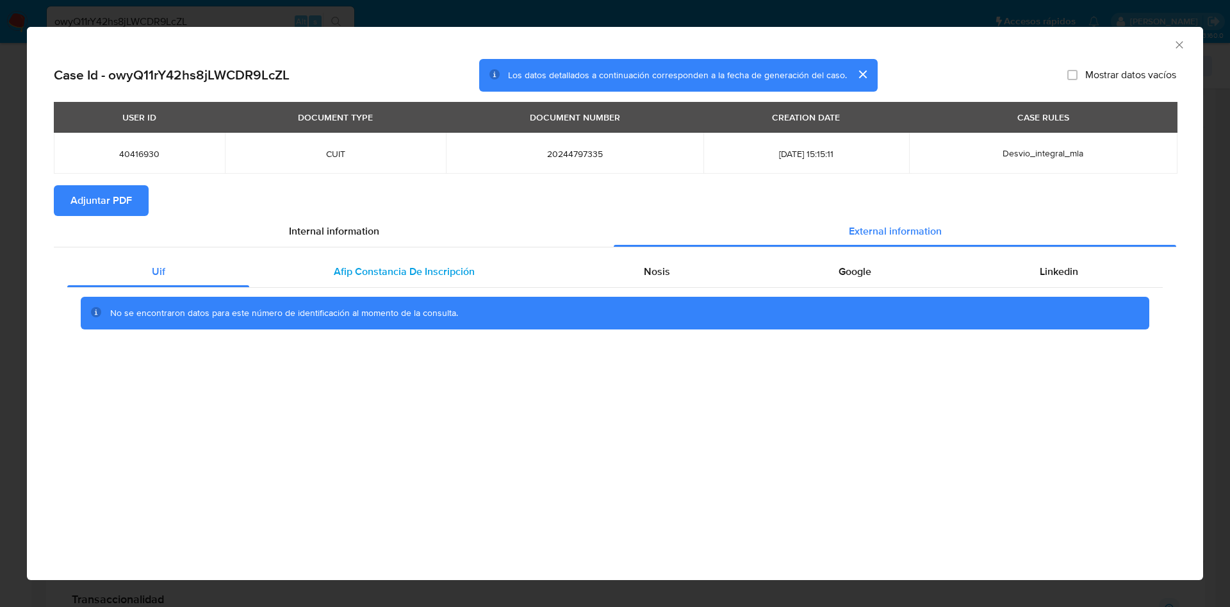
click at [422, 270] on span "Afip Constancia De Inscripción" at bounding box center [404, 271] width 141 height 15
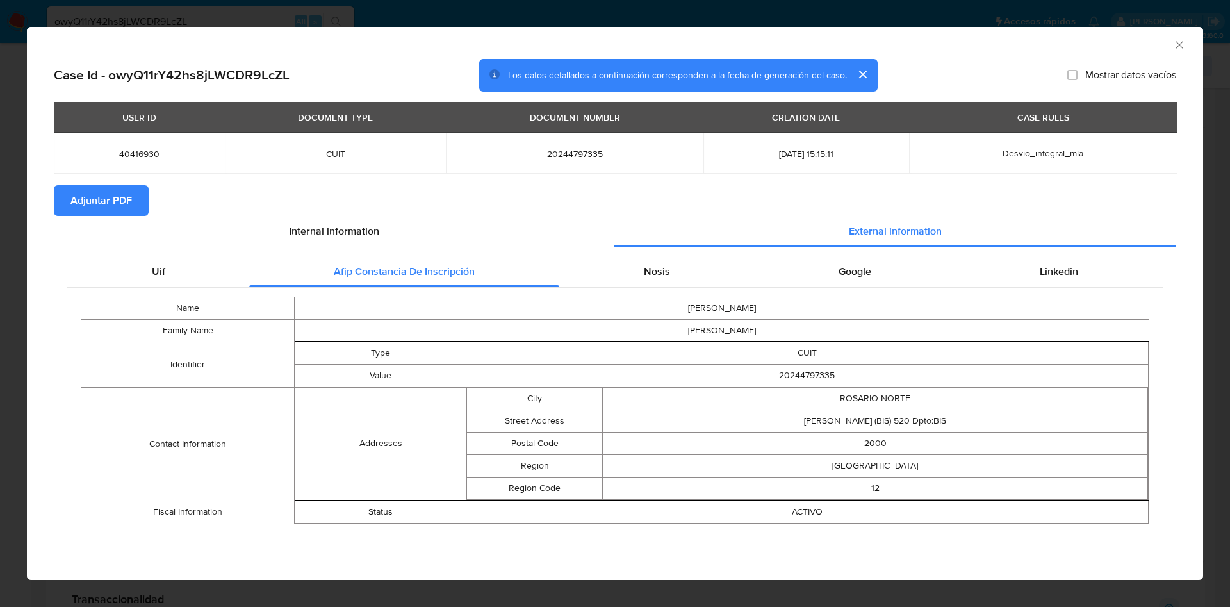
click at [685, 314] on td "ROBERTO CARLOS" at bounding box center [722, 308] width 854 height 22
click at [666, 282] on div "Nosis" at bounding box center [656, 271] width 195 height 31
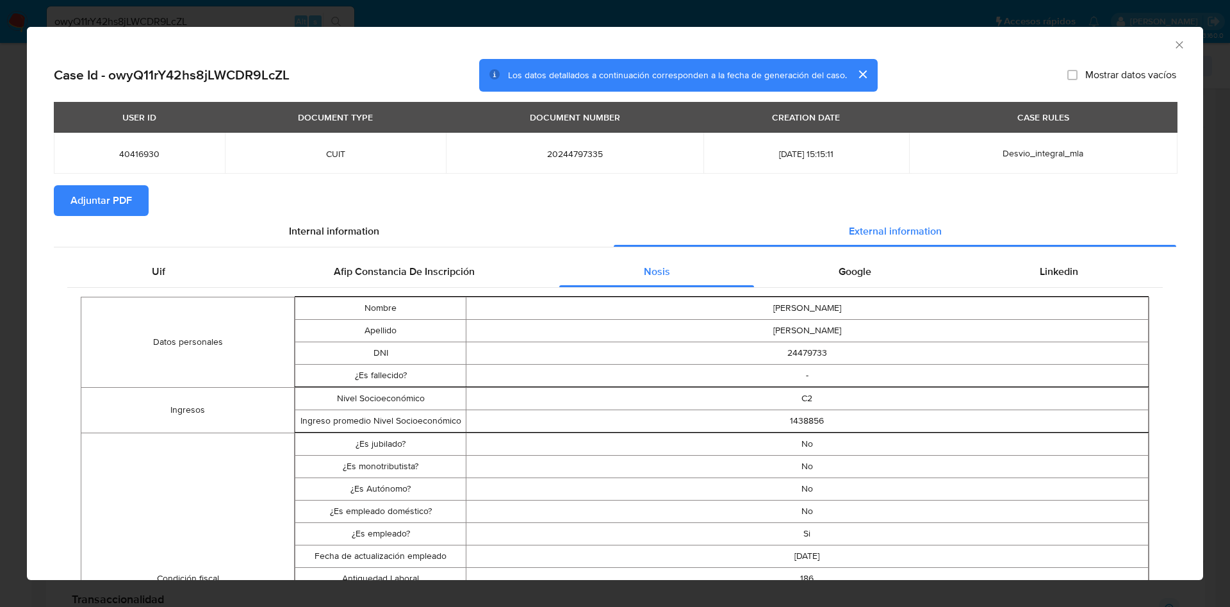
click at [1168, 51] on div "AML Data Collector" at bounding box center [615, 43] width 1176 height 32
click at [1175, 45] on icon "Cerrar ventana" at bounding box center [1178, 44] width 7 height 7
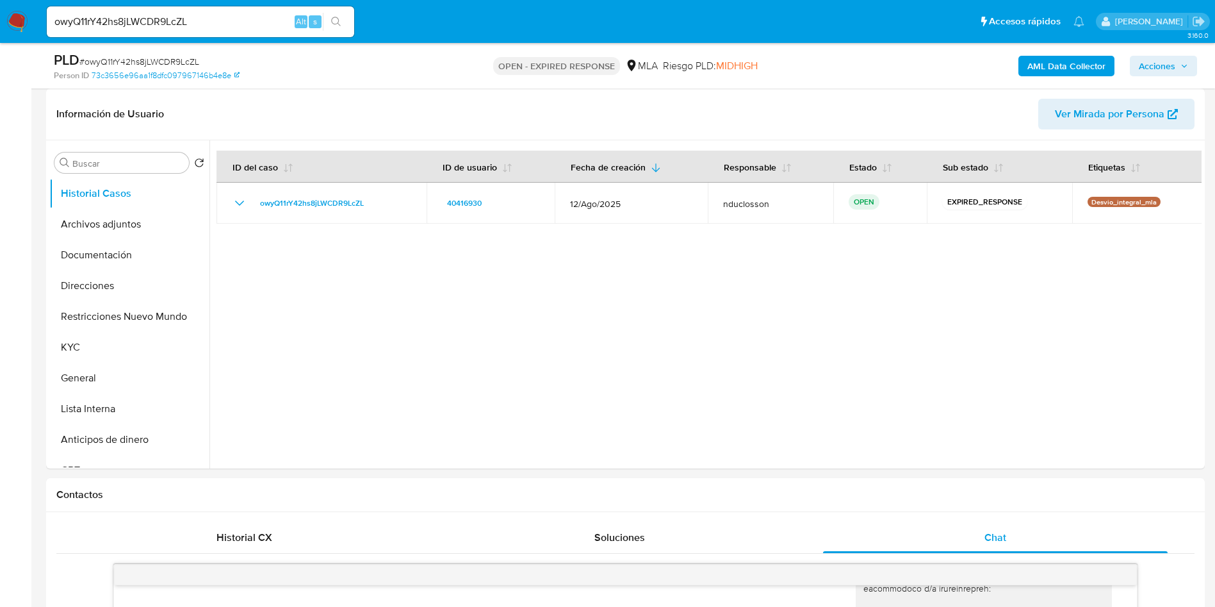
scroll to position [0, 0]
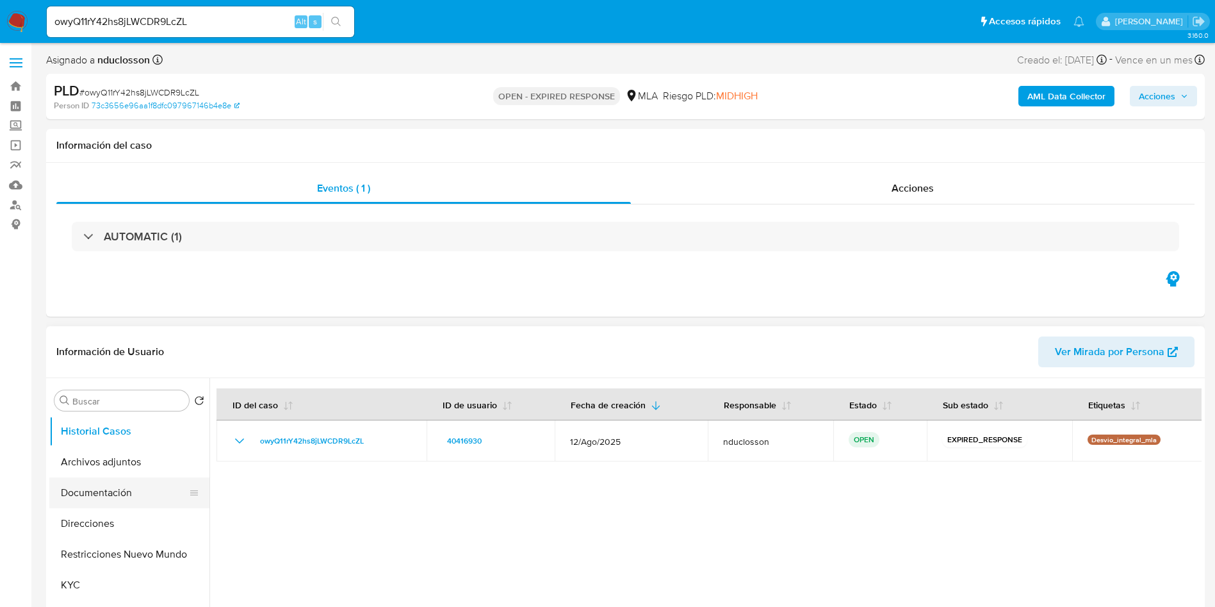
click at [79, 486] on button "Documentación" at bounding box center [124, 492] width 150 height 31
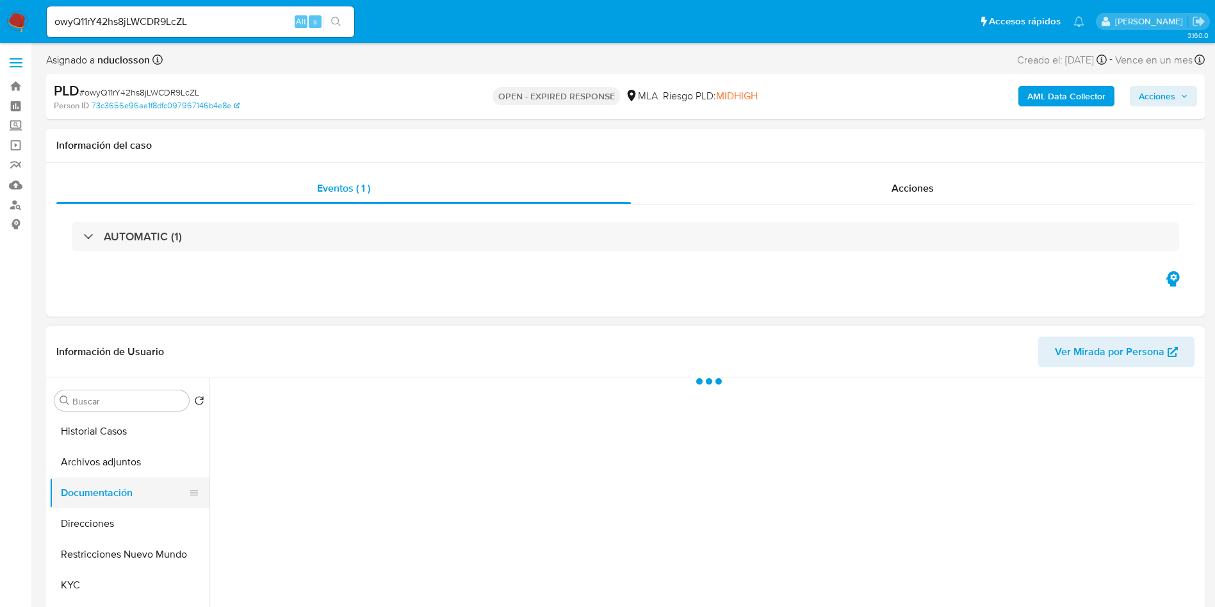
click at [84, 506] on button "Documentación" at bounding box center [124, 492] width 150 height 31
click at [86, 524] on button "Direcciones" at bounding box center [124, 523] width 150 height 31
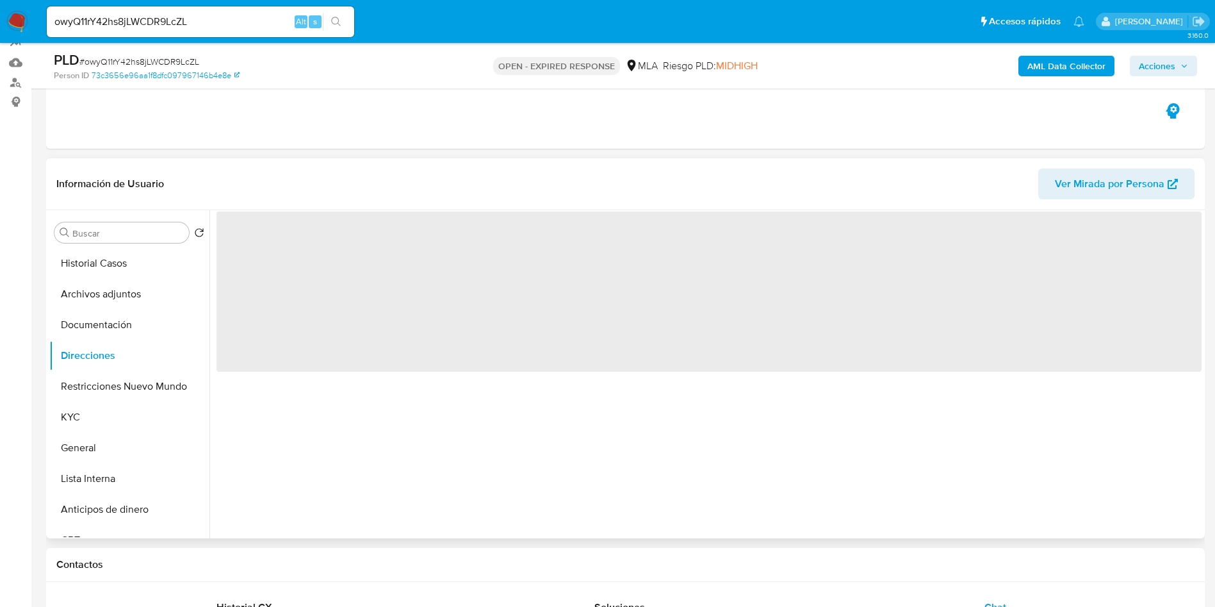
scroll to position [192, 0]
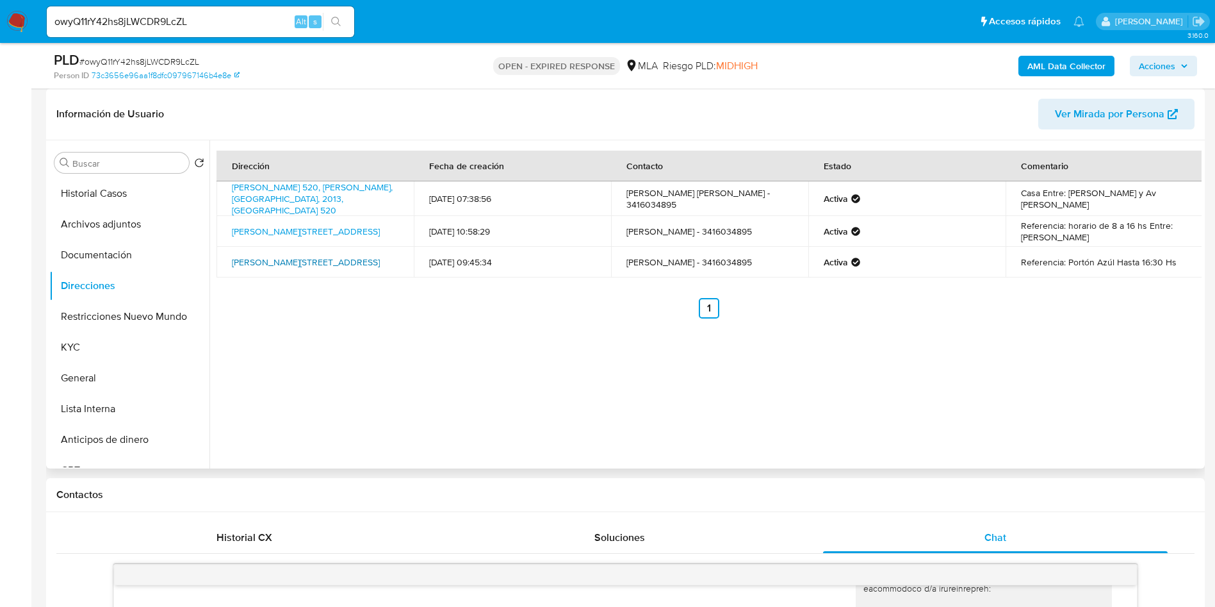
click at [297, 256] on link "Gálvez 2036, Rosario, Santa Fe, 2001, Argentina 2036" at bounding box center [306, 262] width 148 height 13
click at [322, 190] on link "Diaz Velez 520, Rosario, Santa Fe, 2013, Argentina 520" at bounding box center [312, 199] width 161 height 36
drag, startPoint x: 225, startPoint y: 217, endPoint x: 355, endPoint y: 219, distance: 130.0
click at [355, 219] on td "Gálvez 2036, Rosario, Santa Fe, 2001, Argentina 2036" at bounding box center [315, 231] width 197 height 31
copy link "Gálvez 2036, Rosario, Santa Fe"
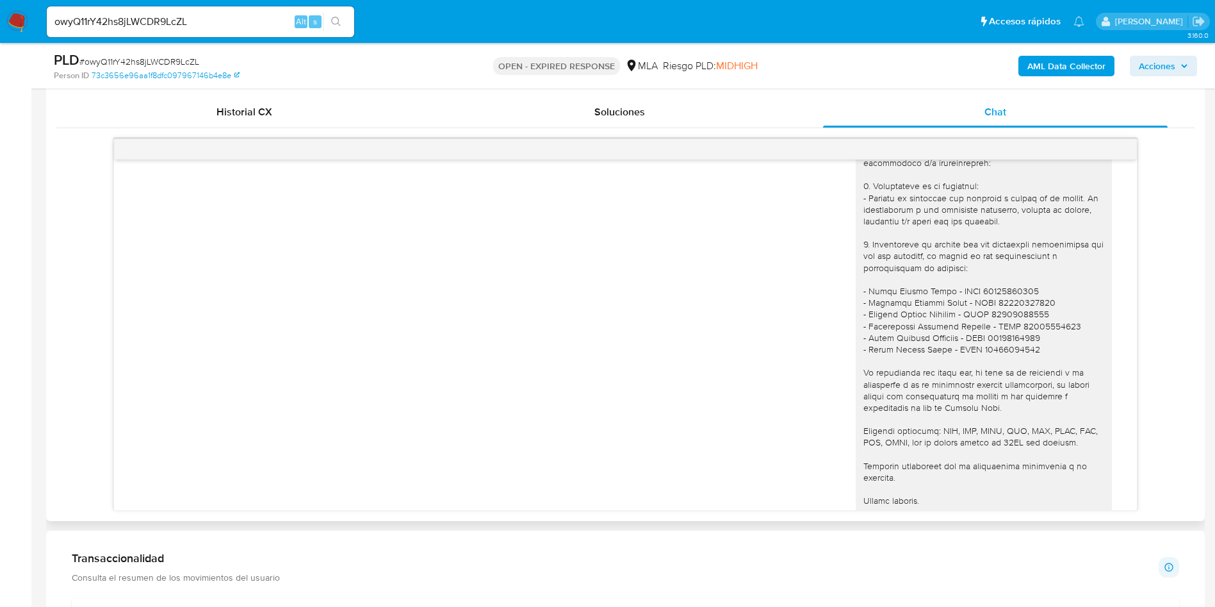
scroll to position [673, 0]
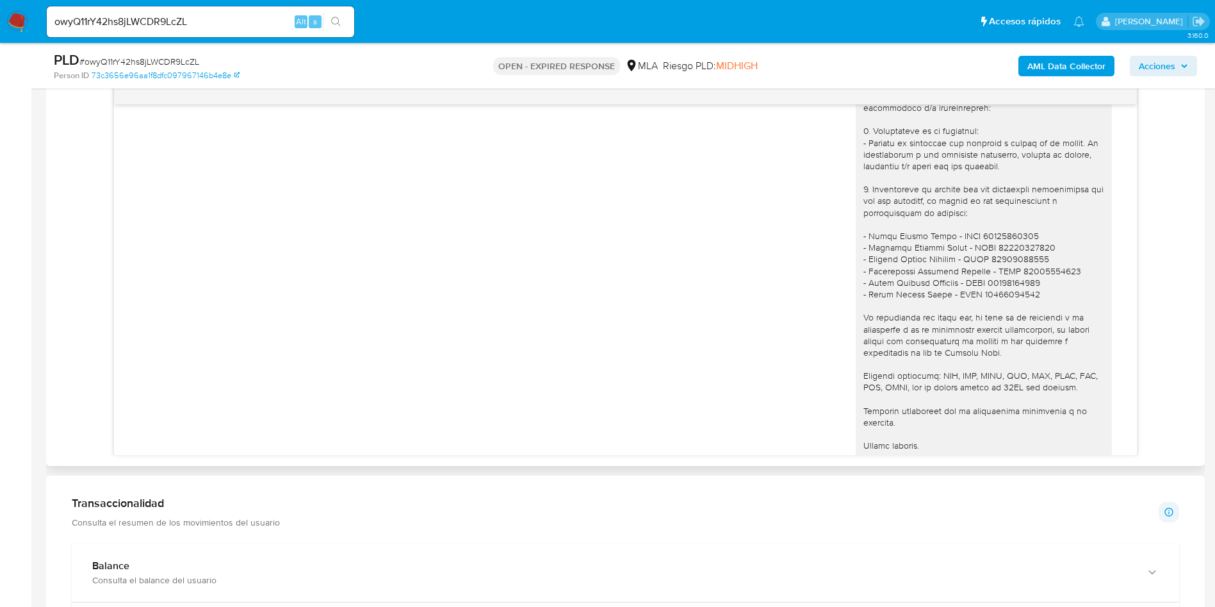
click at [1084, 350] on div at bounding box center [983, 270] width 241 height 431
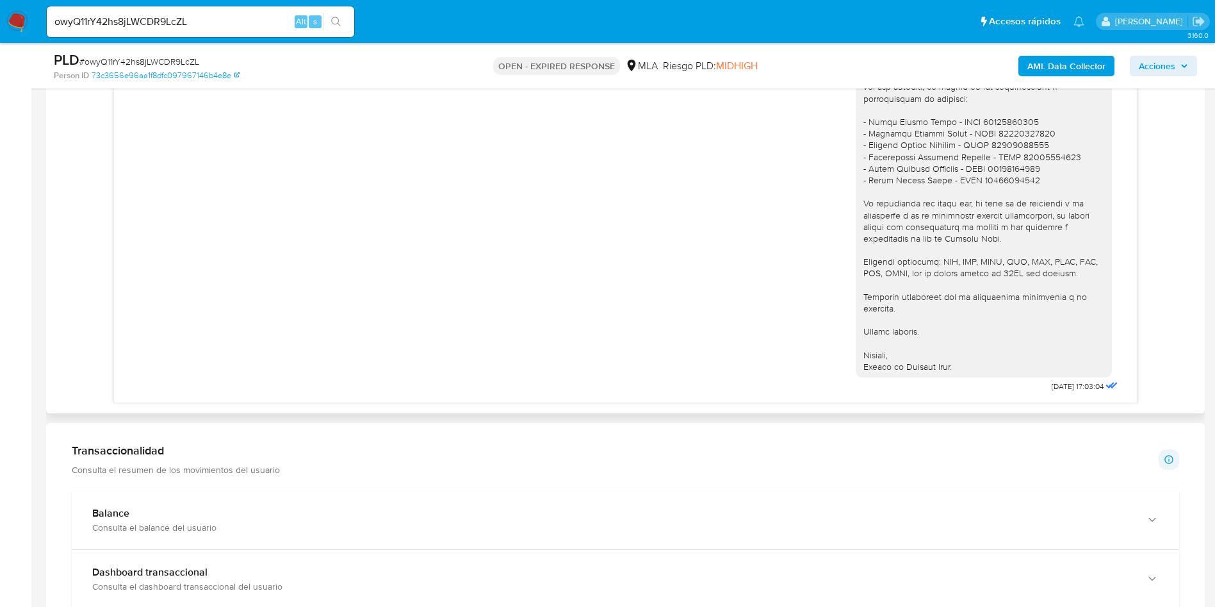
scroll to position [769, 0]
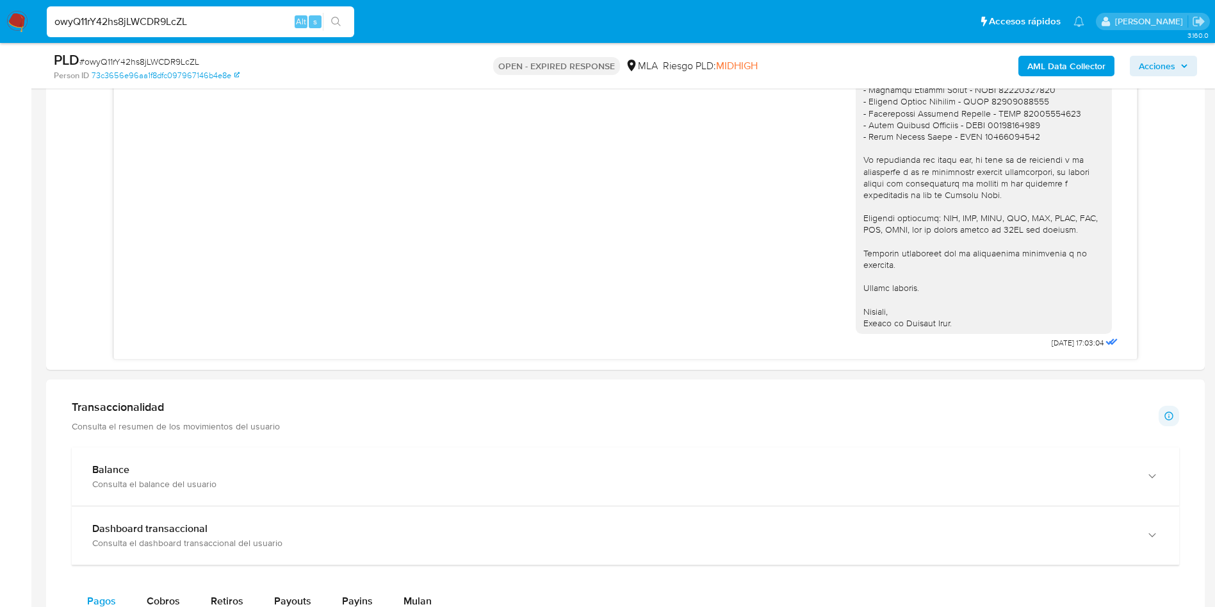
click at [162, 19] on input "owyQ11rY42hs8jLWCDR9LcZL" at bounding box center [200, 21] width 307 height 17
paste input "POQlMolUv2iZefPvoCN5hirH"
type input "POQlMolUv2iZefPvoCN5hirH"
click at [342, 23] on button "search-icon" at bounding box center [336, 22] width 26 height 18
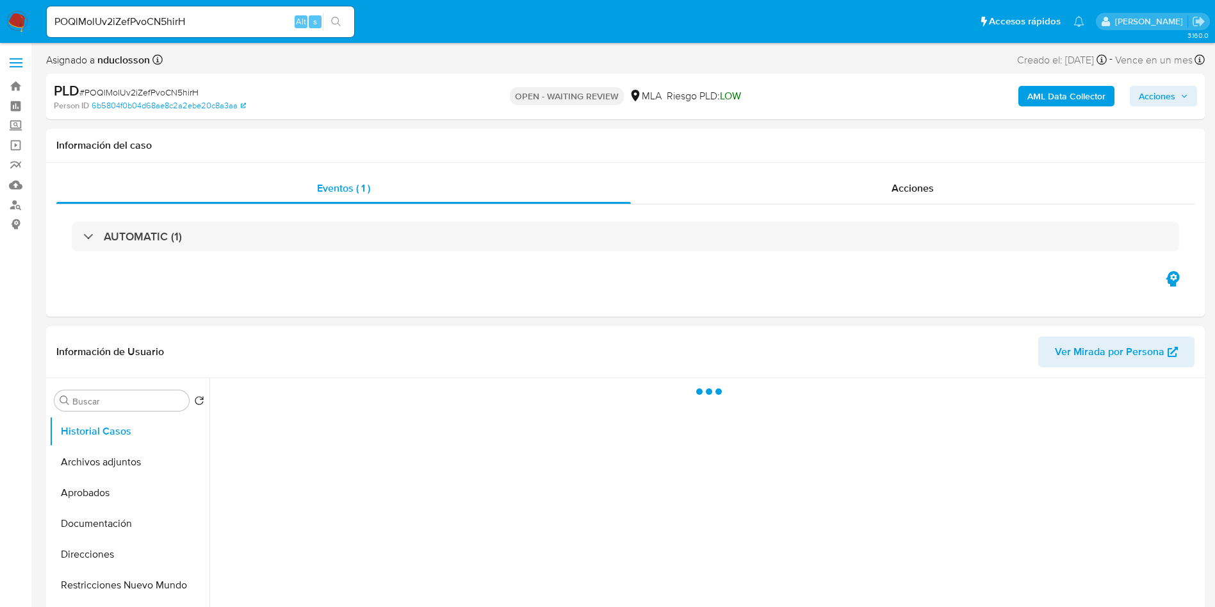
select select "10"
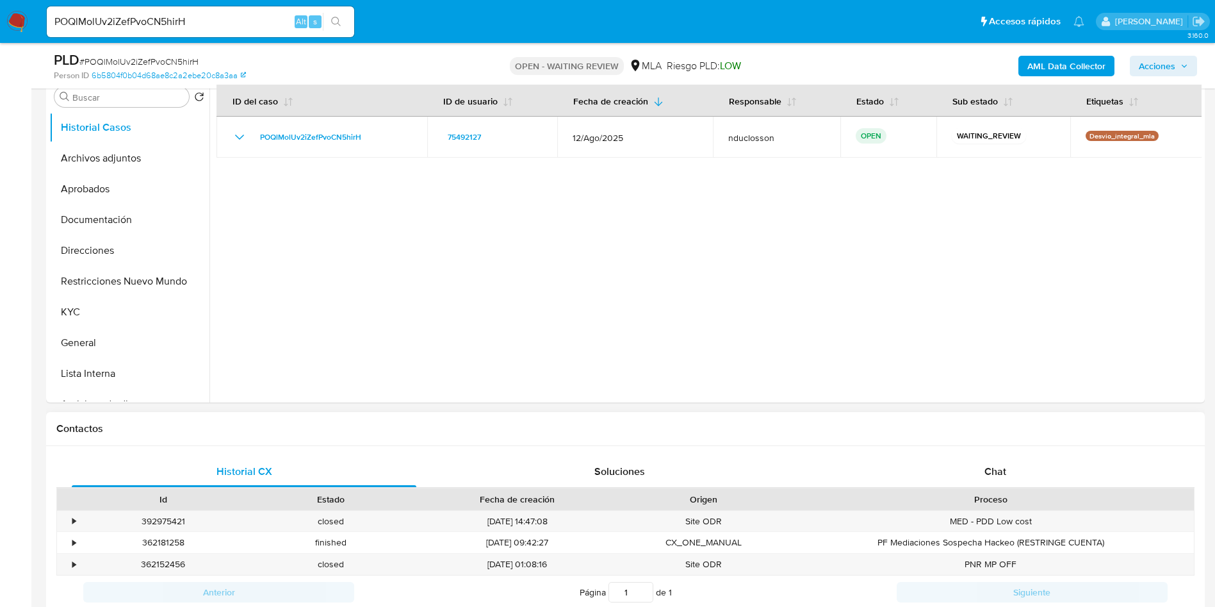
scroll to position [288, 0]
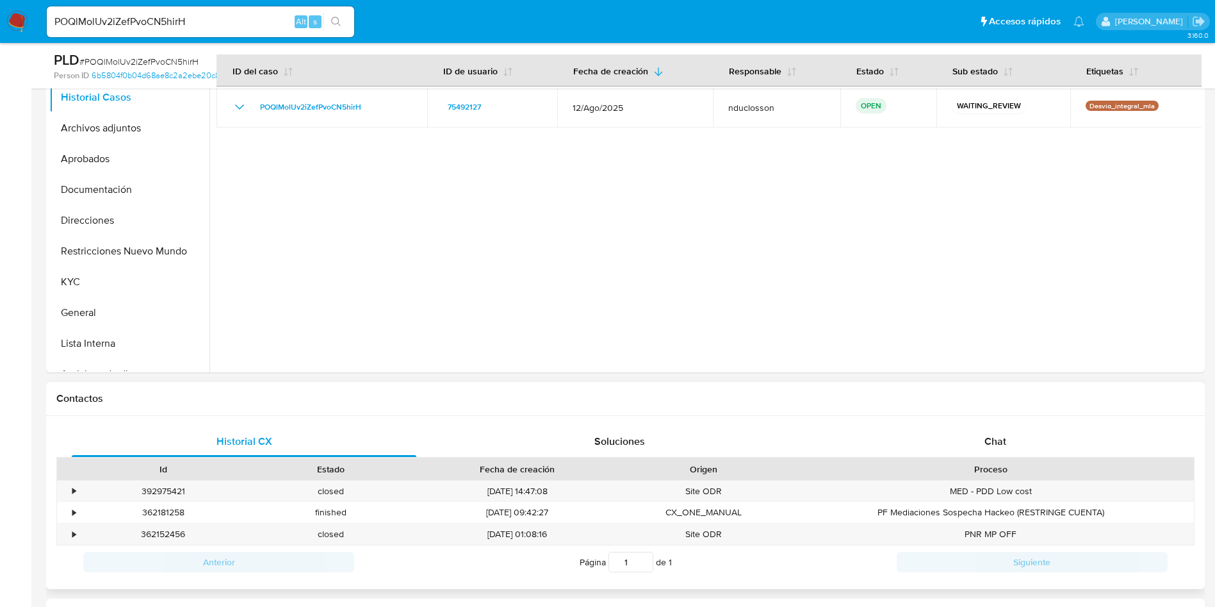
click at [992, 421] on div "Historial CX Soluciones Chat Id Estado Fecha de creación Origen Proceso • 39297…" at bounding box center [625, 503] width 1159 height 174
click at [983, 432] on div "Chat" at bounding box center [995, 441] width 345 height 31
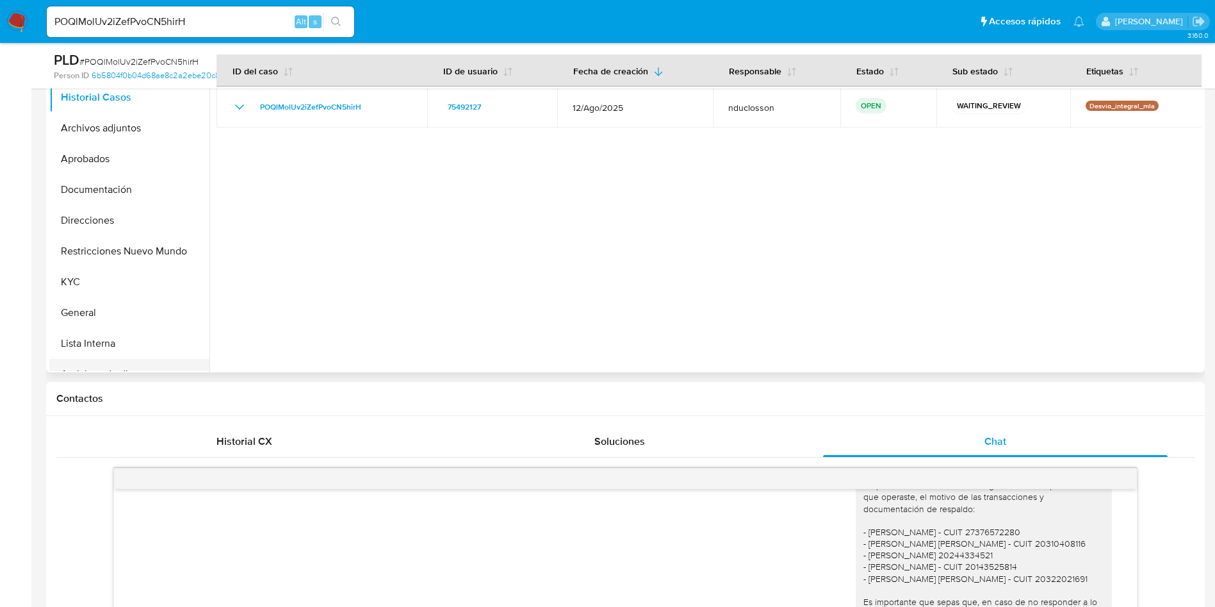
scroll to position [0, 0]
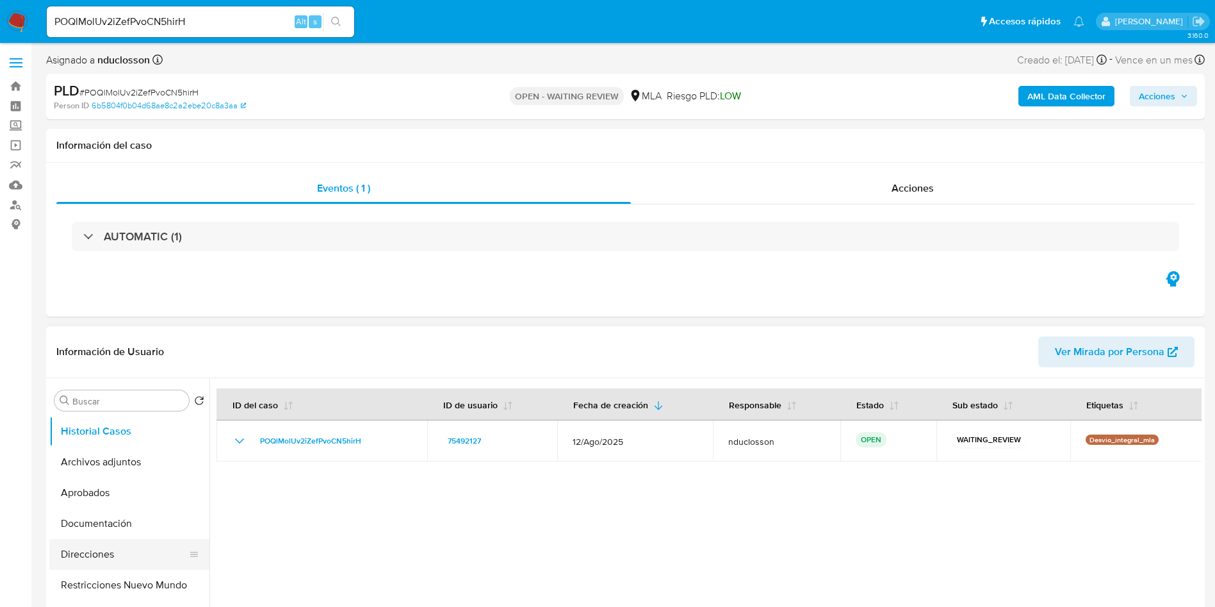
click at [110, 555] on button "Direcciones" at bounding box center [124, 554] width 150 height 31
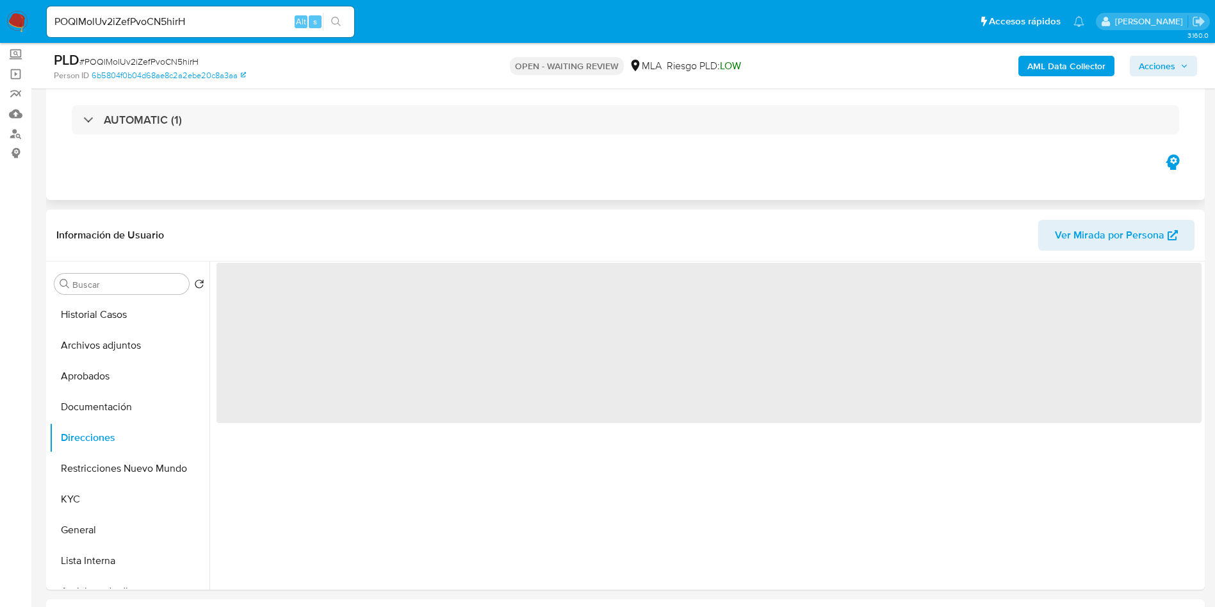
scroll to position [96, 0]
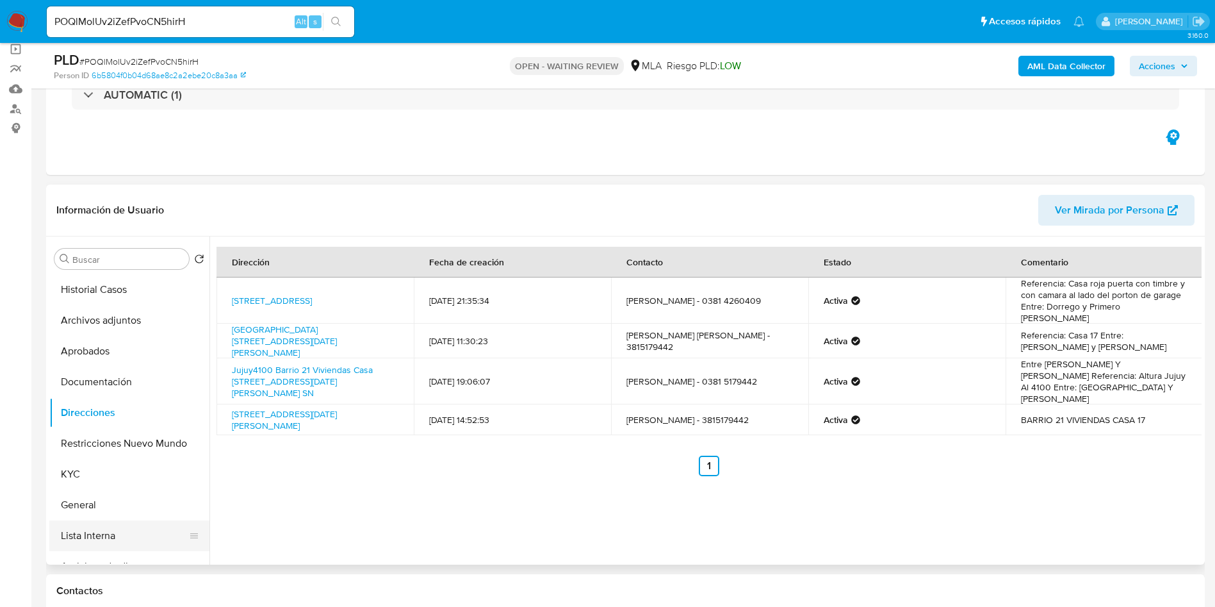
click at [99, 530] on button "Lista Interna" at bounding box center [124, 535] width 150 height 31
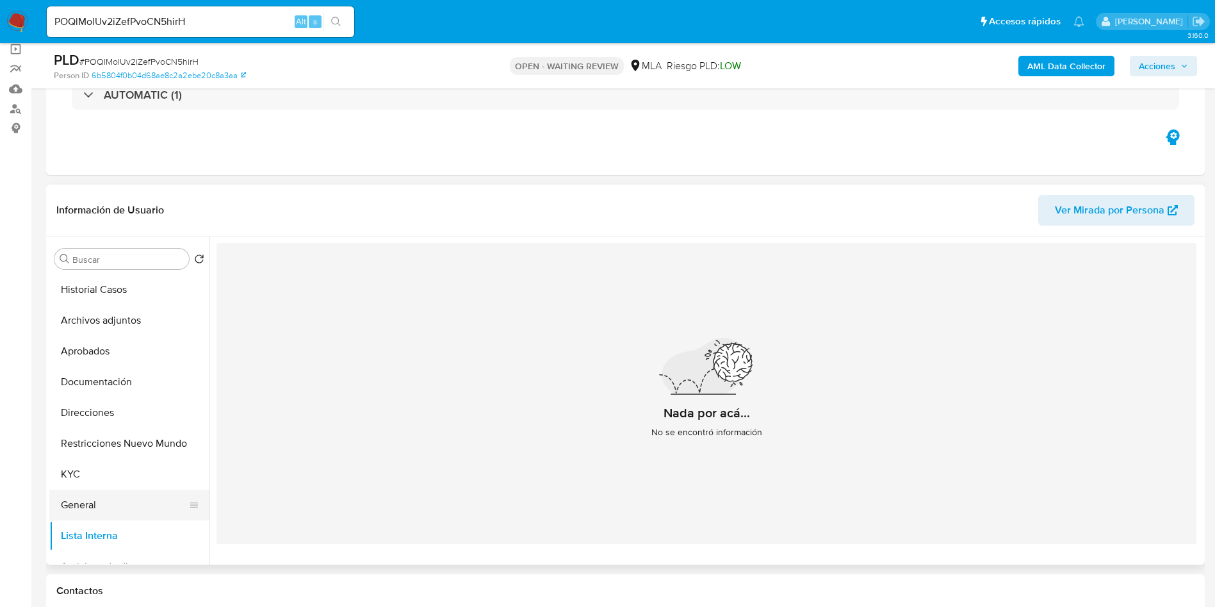
click at [113, 503] on button "General" at bounding box center [124, 504] width 150 height 31
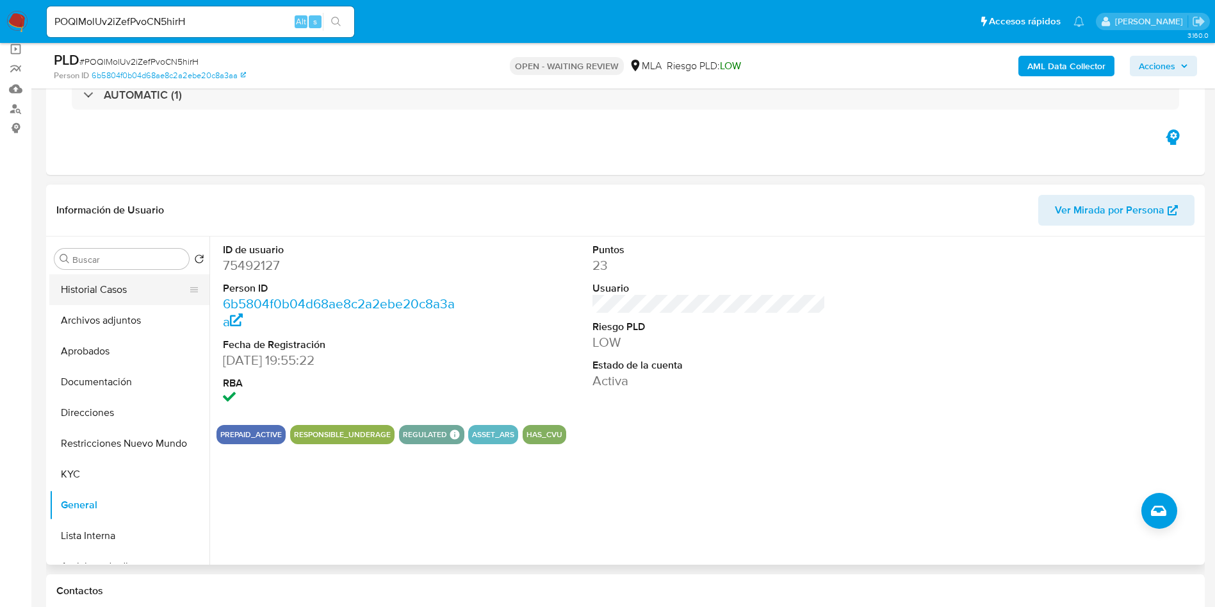
drag, startPoint x: 110, startPoint y: 284, endPoint x: 107, endPoint y: 306, distance: 22.0
click at [110, 284] on button "Historial Casos" at bounding box center [129, 289] width 160 height 31
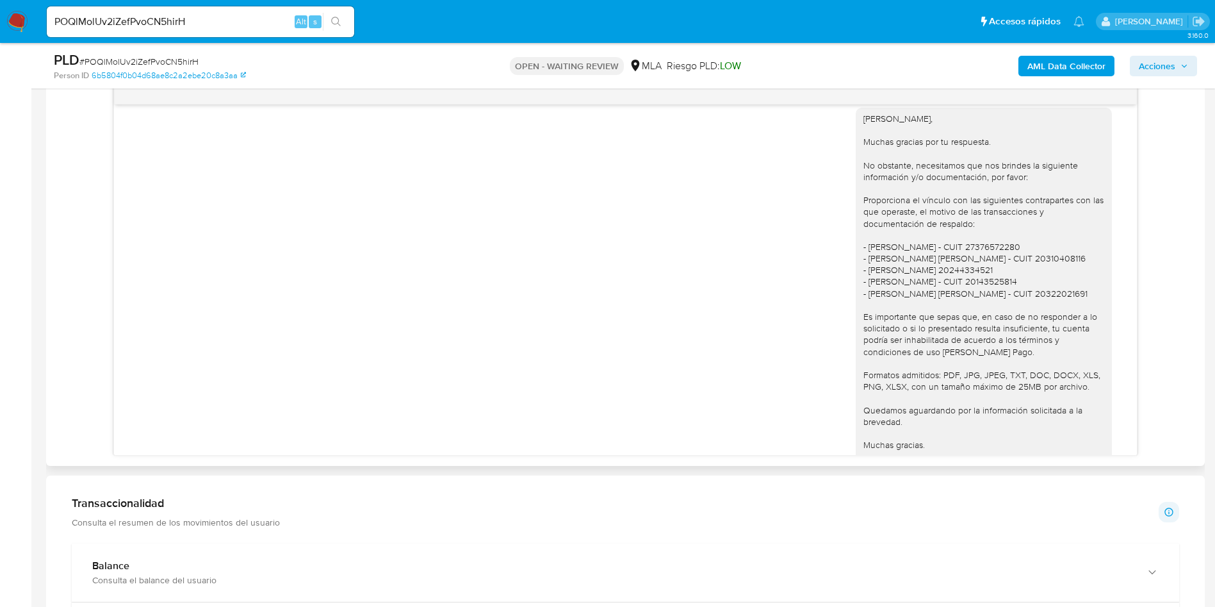
scroll to position [919, 0]
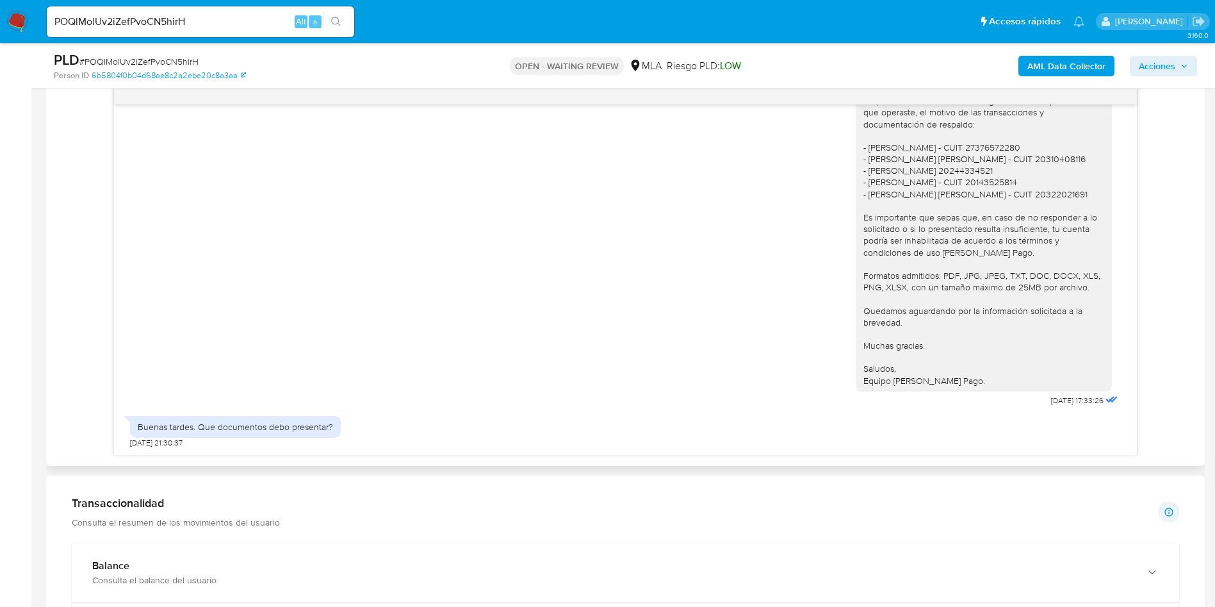
drag, startPoint x: 1017, startPoint y: 395, endPoint x: 1059, endPoint y: 400, distance: 42.6
click at [1059, 400] on div "Hola Eliana, Muchas gracias por tu respuesta. No obstante, necesitamos que nos …" at bounding box center [988, 204] width 265 height 410
copy div "Hola Eliana, Muchas gracias por tu respuesta. No obstante, necesitamos que nos …"
click at [124, 19] on input "POQlMolUv2iZefPvoCN5hirH" at bounding box center [200, 21] width 307 height 17
click at [124, 20] on input "POQlMolUv2iZefPvoCN5hirH" at bounding box center [200, 21] width 307 height 17
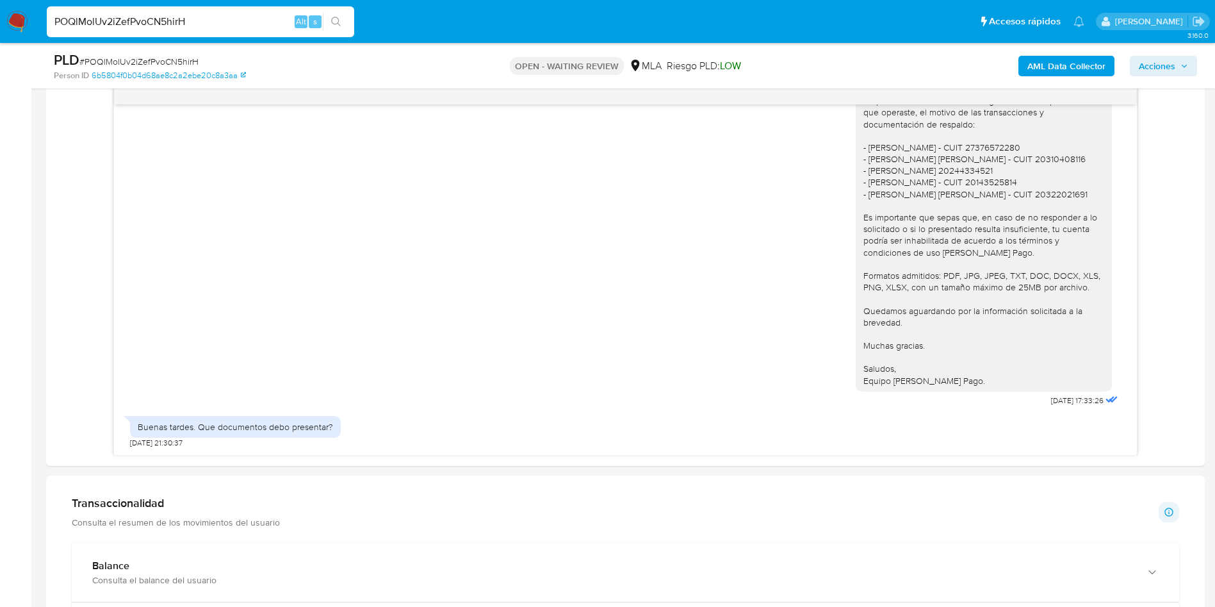
paste input "XytvYLcEfm2gZeMtgfIm3EMI"
type input "XytvYLcEfm2gZeMtgfIm3EMI"
click at [327, 22] on button "search-icon" at bounding box center [336, 22] width 26 height 18
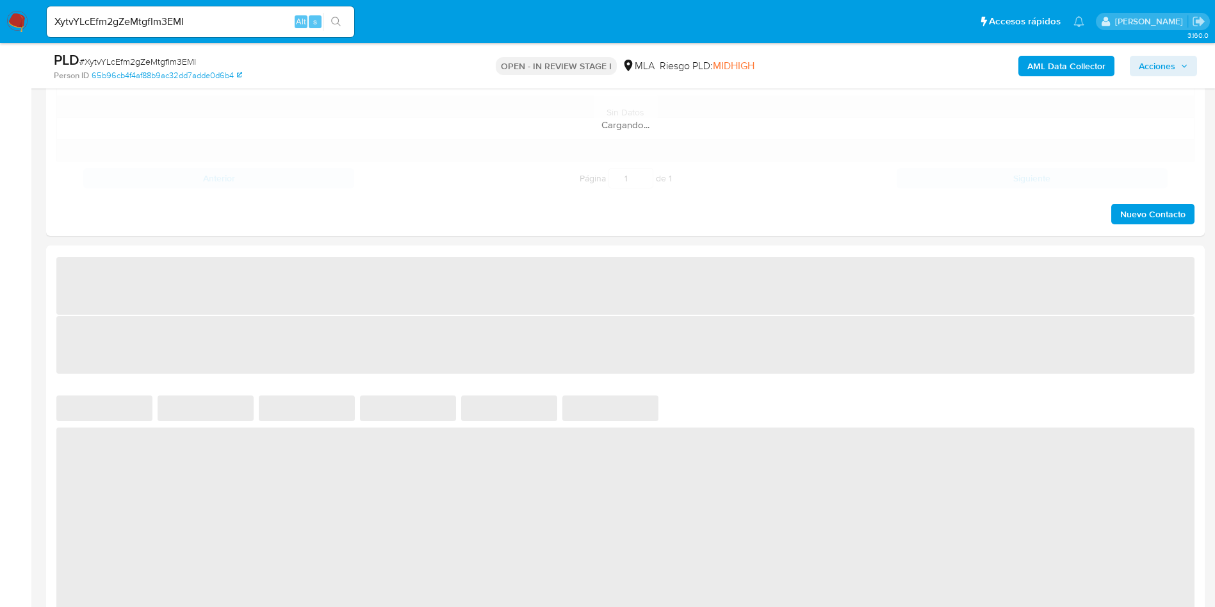
select select "10"
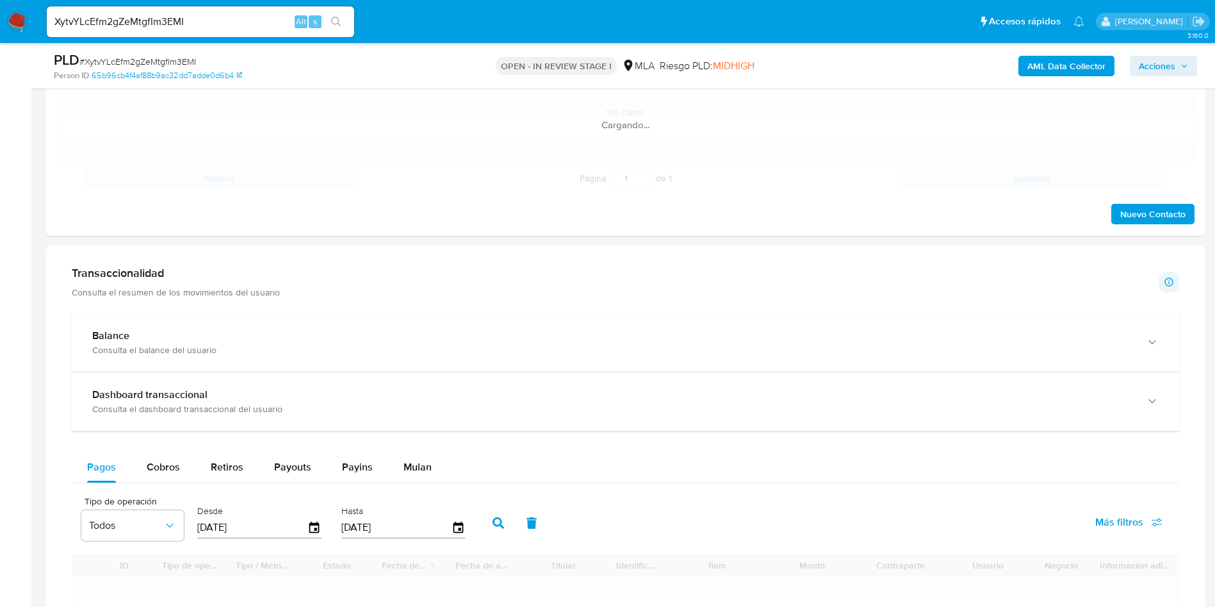
scroll to position [480, 0]
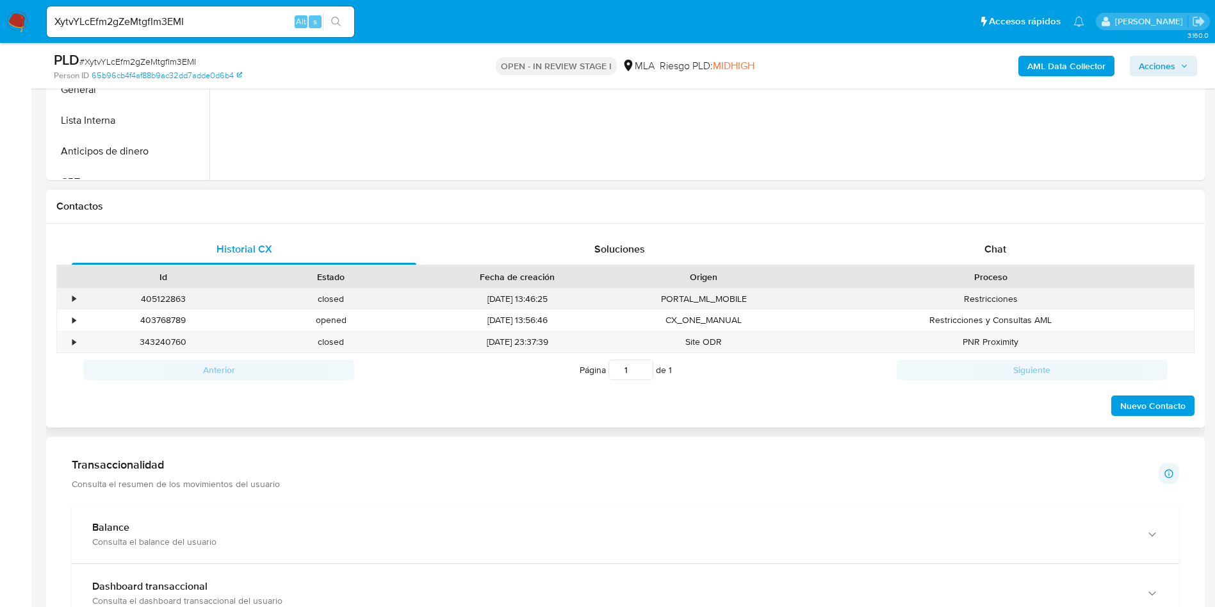
click at [174, 297] on div "405122863" at bounding box center [163, 298] width 168 height 21
copy div "405122863"
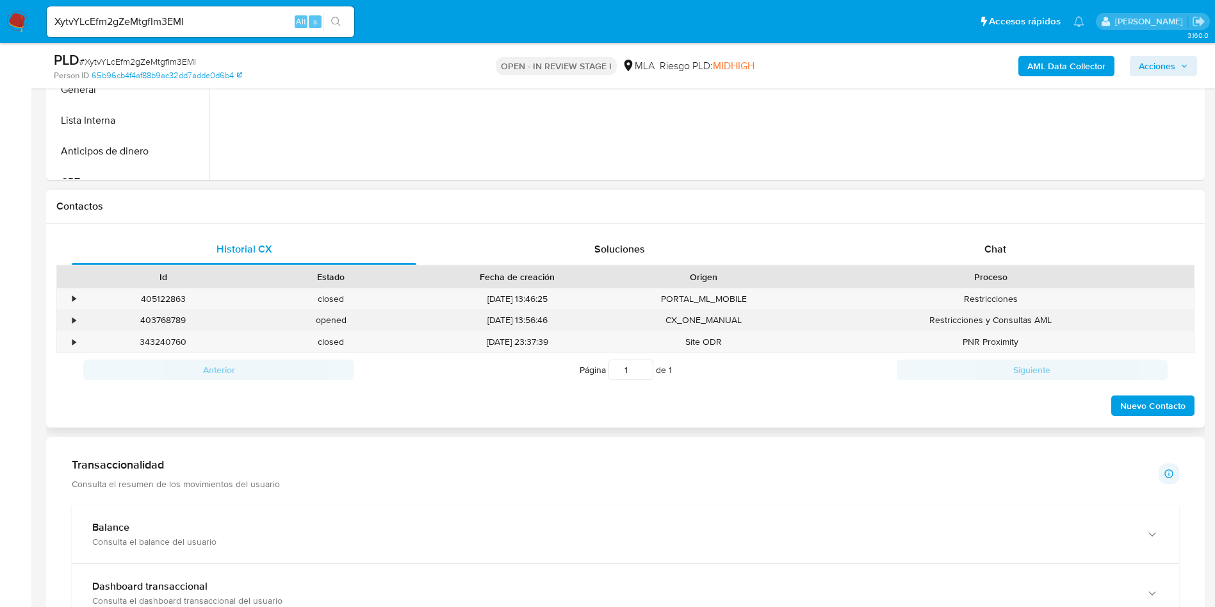
click at [161, 329] on div "403768789" at bounding box center [163, 319] width 168 height 21
click at [158, 322] on div "403768789" at bounding box center [163, 319] width 168 height 21
copy div "403768789"
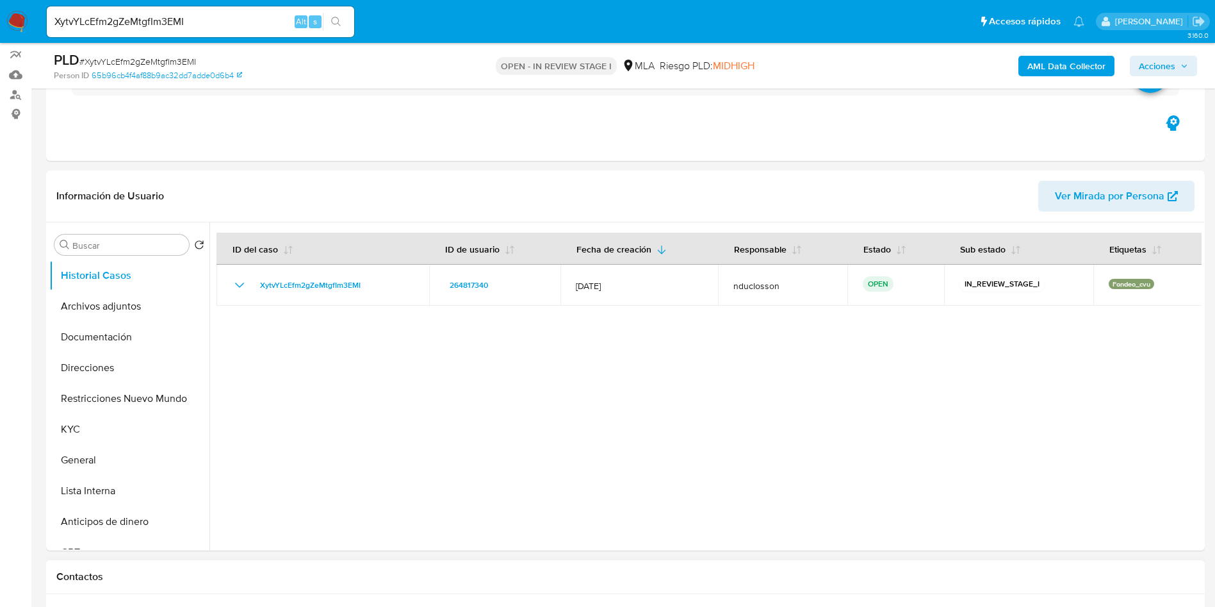
scroll to position [96, 0]
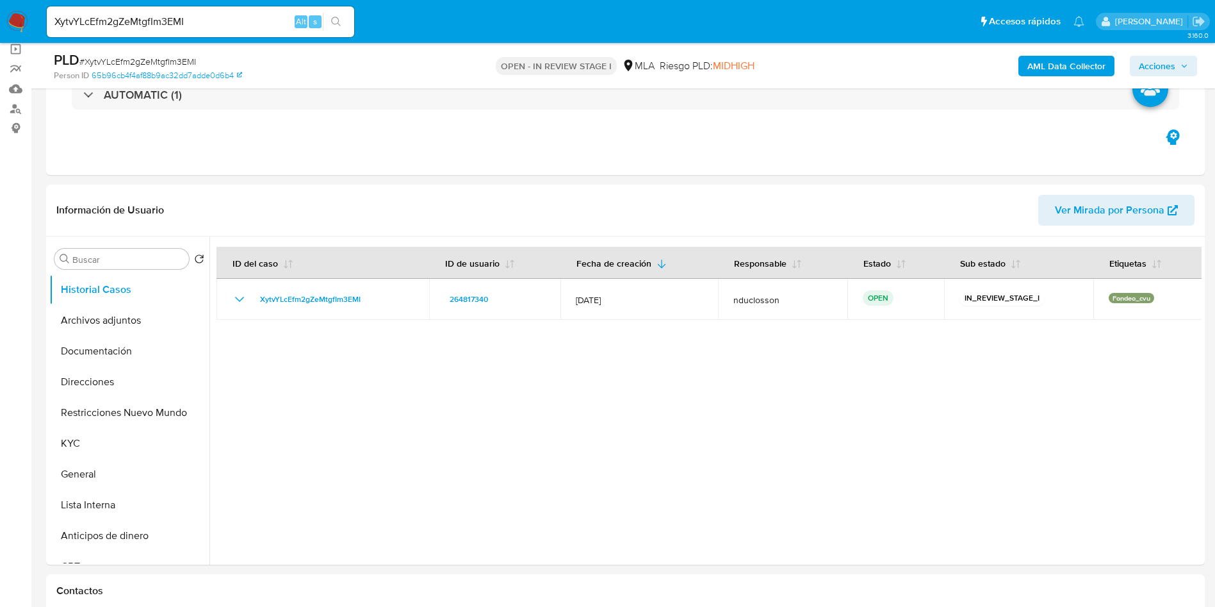
click at [113, 54] on div "PLD # XytvYLcEfm2gZeMtgfIm3EMI" at bounding box center [242, 60] width 377 height 19
click at [100, 61] on span "# XytvYLcEfm2gZeMtgfIm3EMI" at bounding box center [137, 61] width 117 height 13
copy span "XytvYLcEfm2gZeMtgfIm3EMI"
click at [161, 17] on input "XytvYLcEfm2gZeMtgfIm3EMI" at bounding box center [200, 21] width 307 height 17
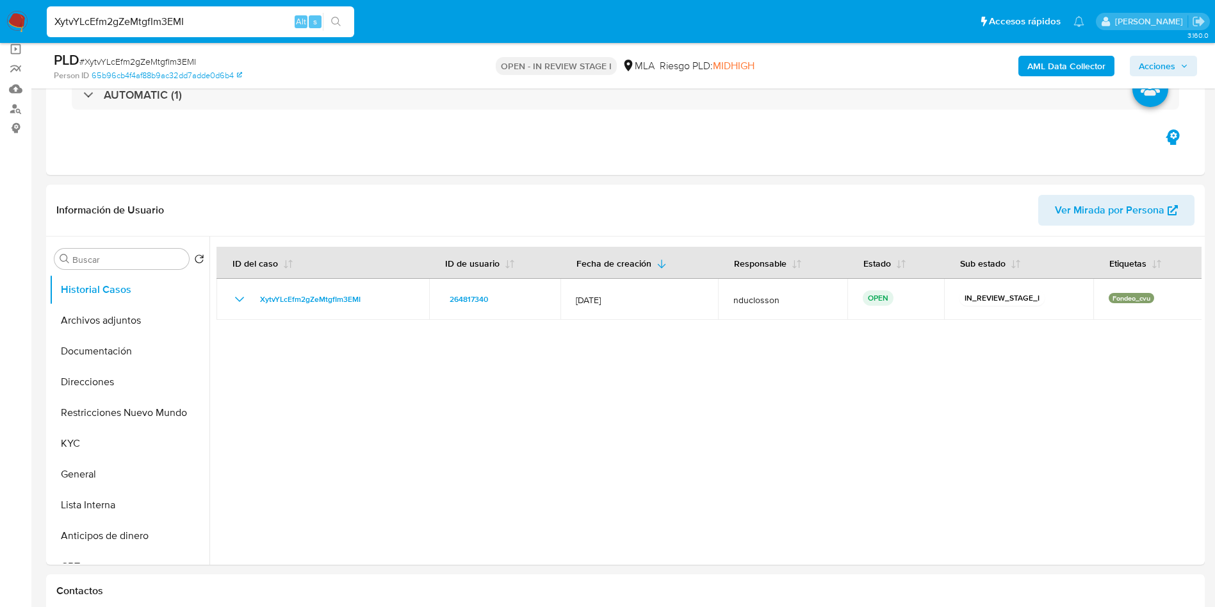
click at [161, 17] on input "XytvYLcEfm2gZeMtgfIm3EMI" at bounding box center [200, 21] width 307 height 17
paste input "iMyJeA8bR0aZ58XcfrMsHDhk"
type input "iMyJeA8bR0aZ58XcfrMsHDhk"
click at [339, 24] on icon "search-icon" at bounding box center [336, 22] width 10 height 10
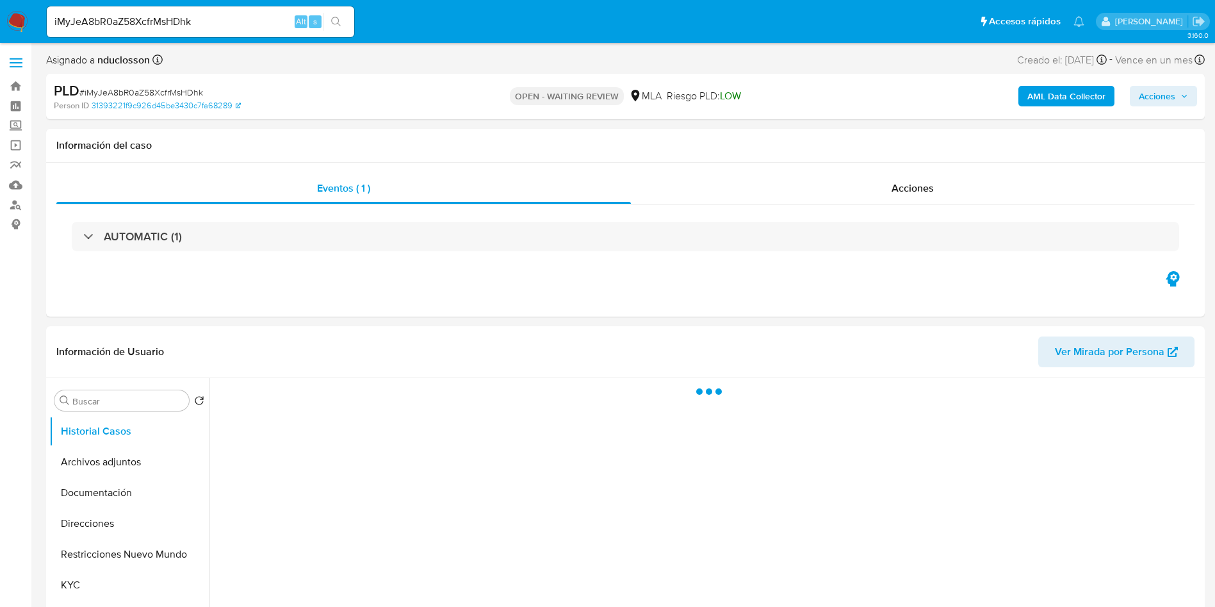
select select "10"
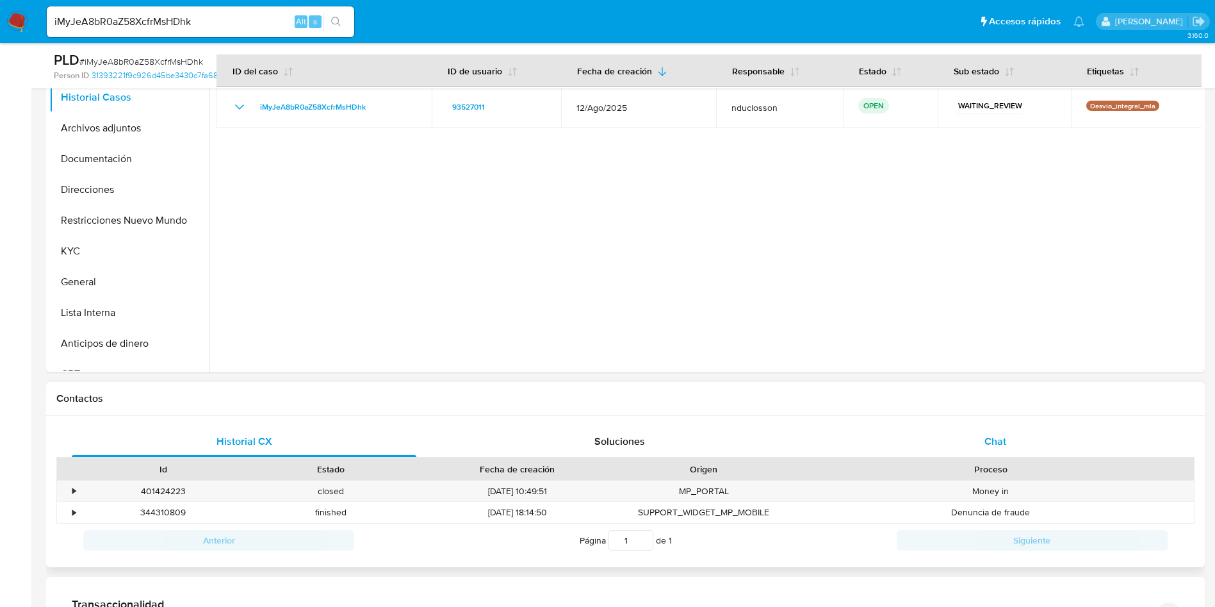
click at [972, 426] on div "Chat" at bounding box center [995, 441] width 345 height 31
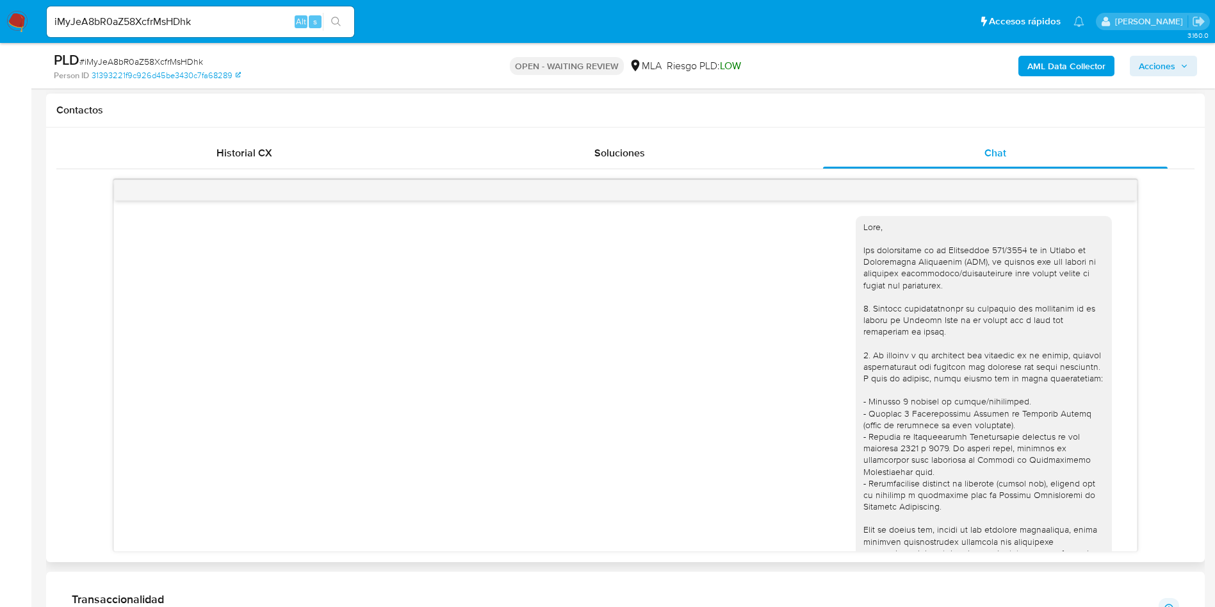
scroll to position [1263, 0]
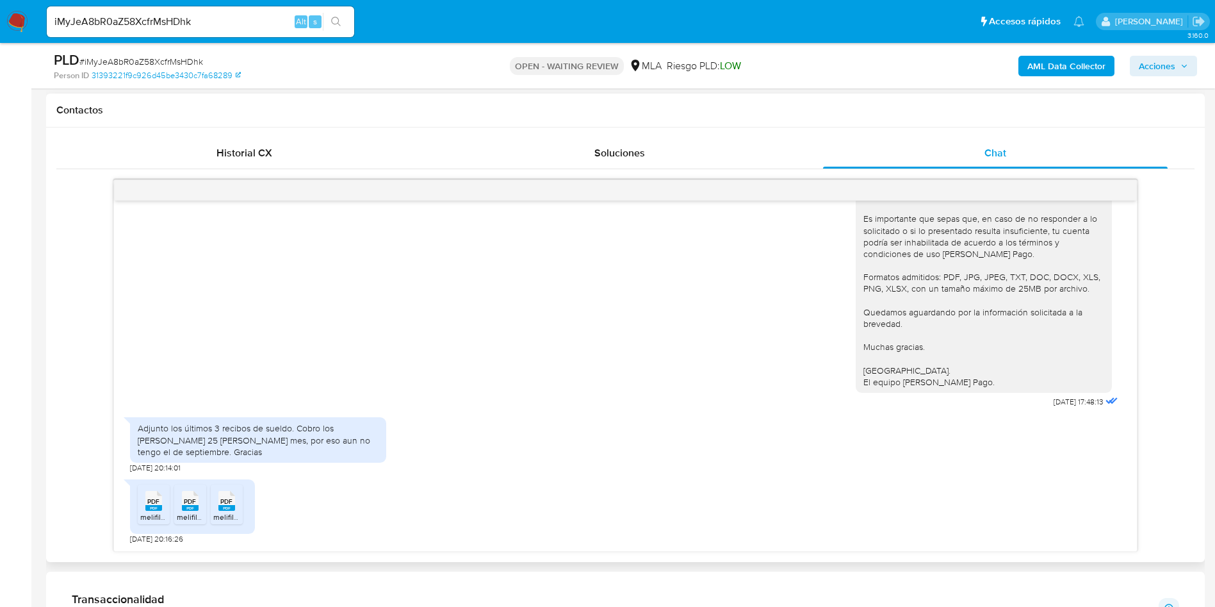
click at [176, 511] on li "PDF PDF melifile8155975819775273004.pdf" at bounding box center [190, 504] width 32 height 40
click at [158, 508] on rect at bounding box center [153, 508] width 17 height 6
click at [234, 498] on icon at bounding box center [226, 501] width 17 height 20
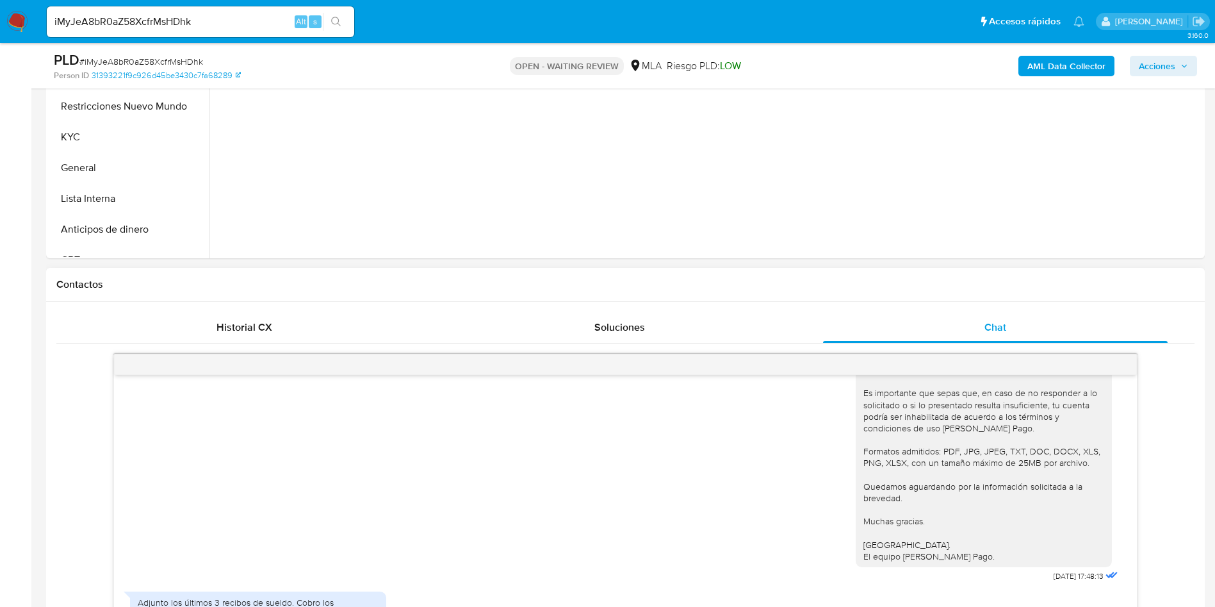
scroll to position [769, 0]
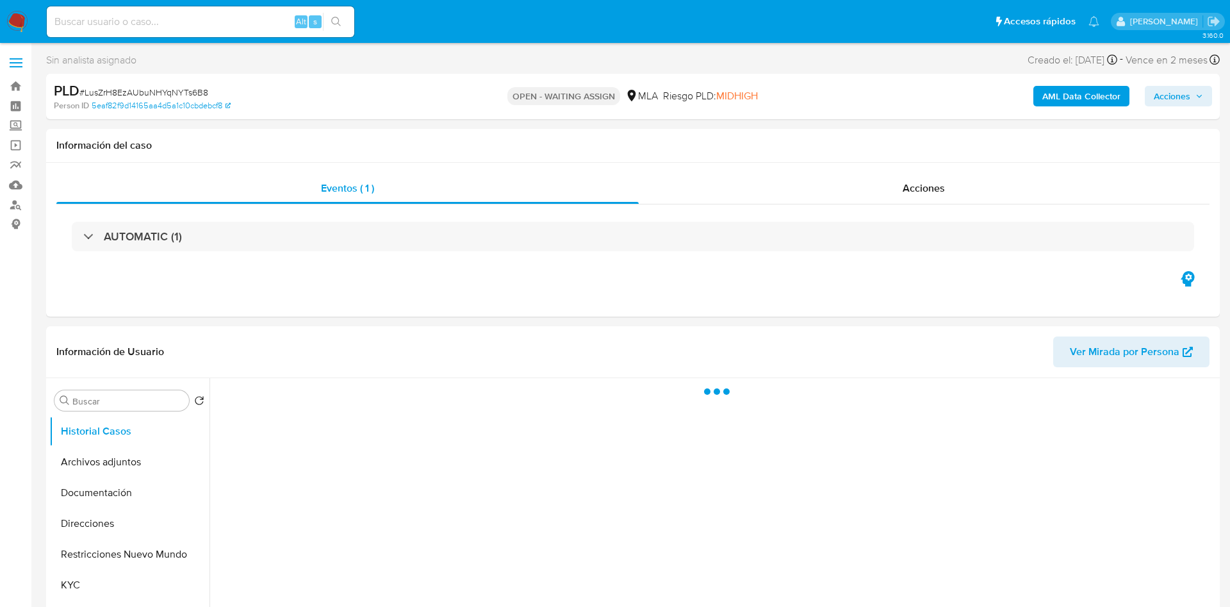
select select "10"
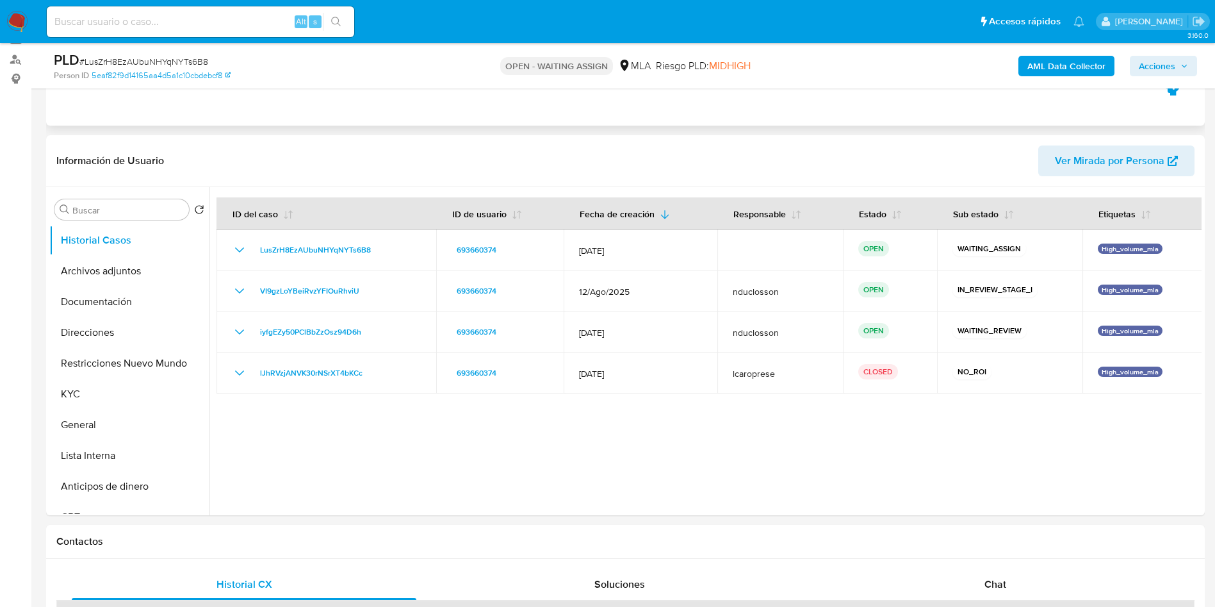
scroll to position [288, 0]
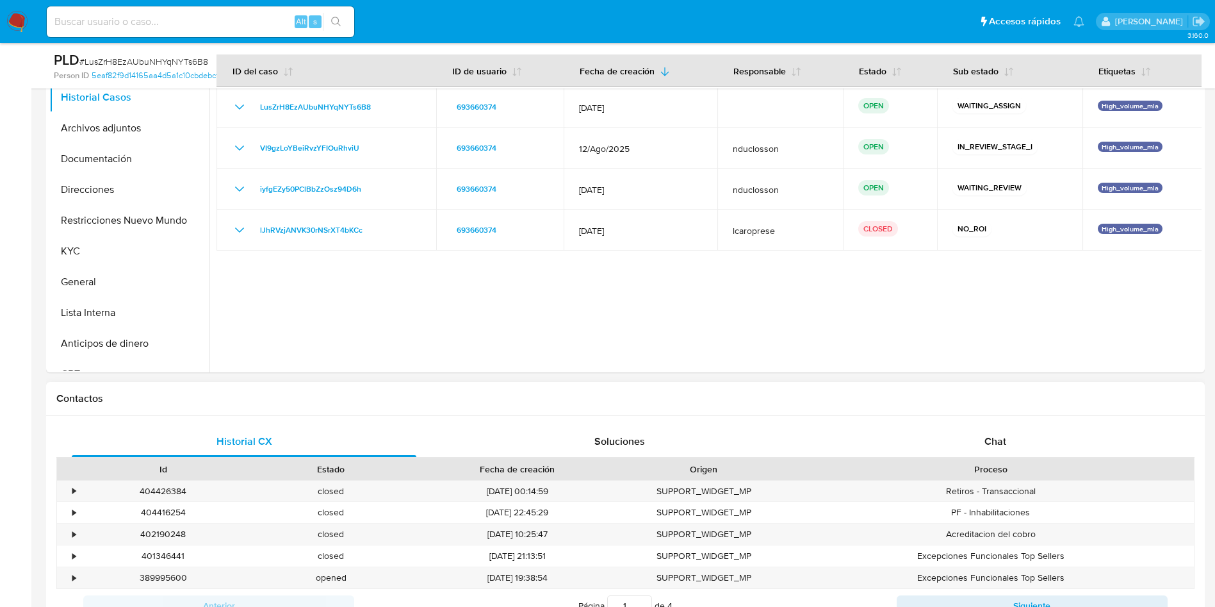
click at [975, 458] on div "Proceso" at bounding box center [991, 469] width 406 height 22
click at [979, 448] on div "Chat" at bounding box center [995, 441] width 345 height 31
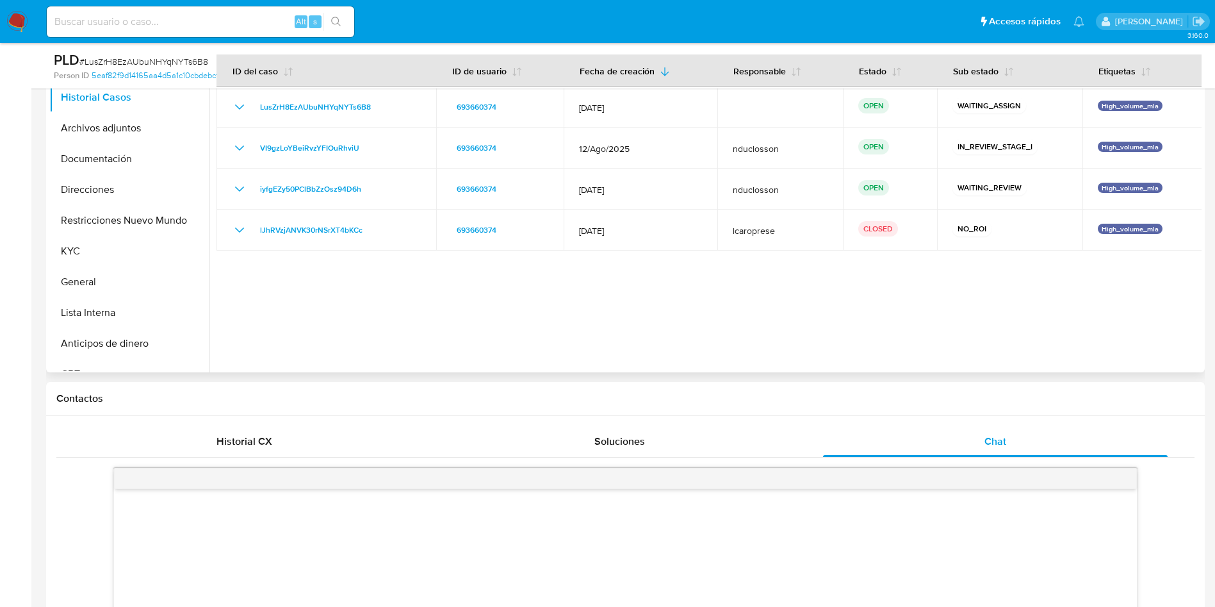
scroll to position [480, 0]
